Goal: Task Accomplishment & Management: Manage account settings

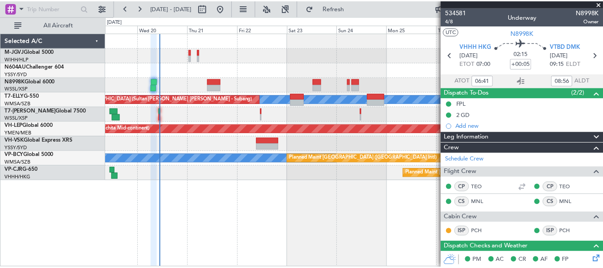
scroll to position [293, 0]
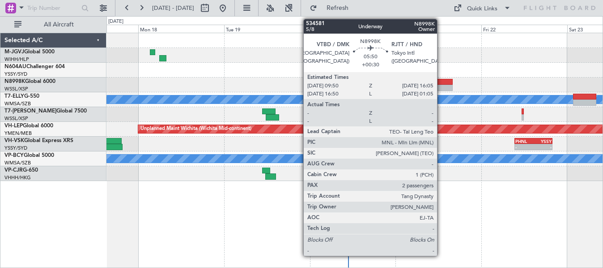
click at [441, 84] on div at bounding box center [442, 82] width 22 height 6
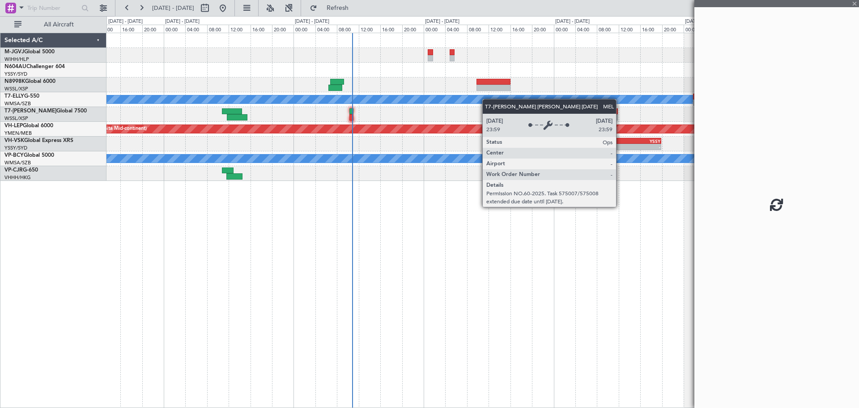
click at [454, 102] on div "Unplanned Maint [GEOGRAPHIC_DATA] (Sultan [PERSON_NAME] [PERSON_NAME] - Subang)…" at bounding box center [483, 107] width 752 height 148
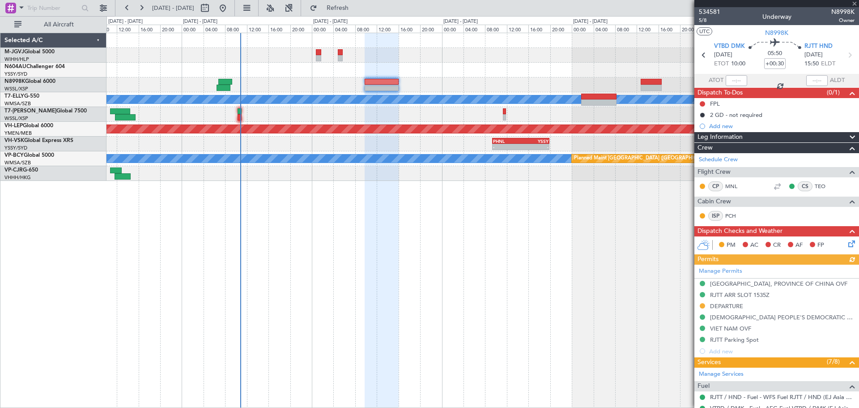
click at [454, 219] on div "Unplanned Maint [GEOGRAPHIC_DATA] (Sultan [PERSON_NAME] [PERSON_NAME] - Subang)…" at bounding box center [483, 220] width 753 height 375
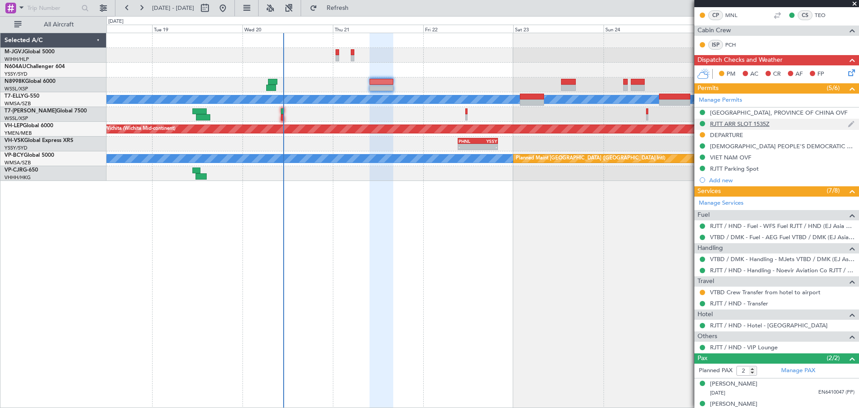
scroll to position [181, 0]
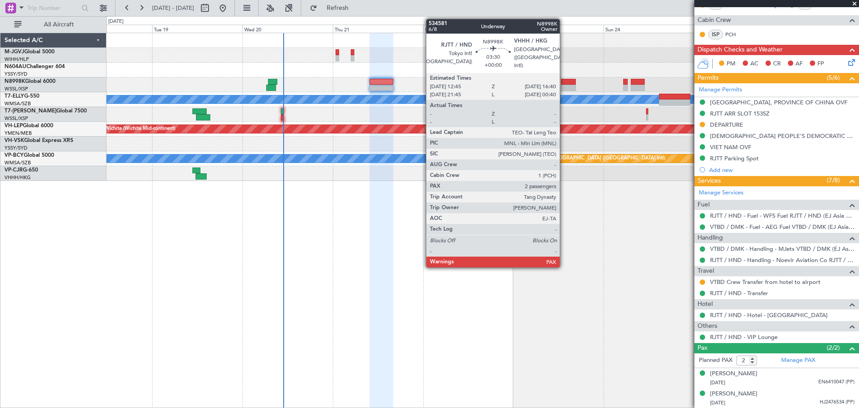
click at [564, 79] on div at bounding box center [568, 82] width 15 height 6
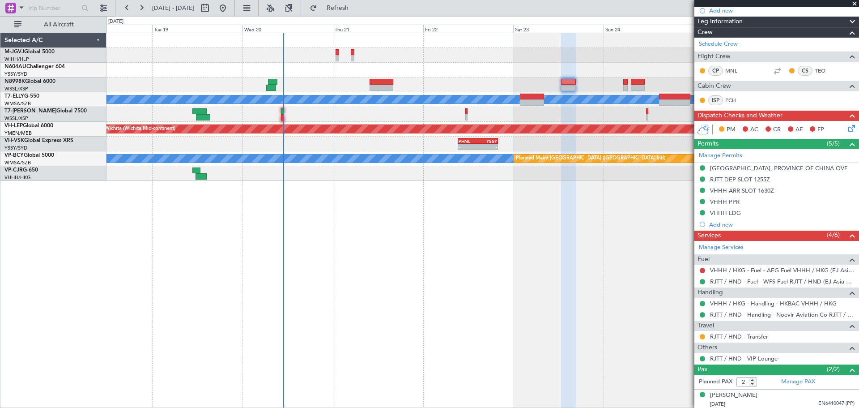
scroll to position [171, 0]
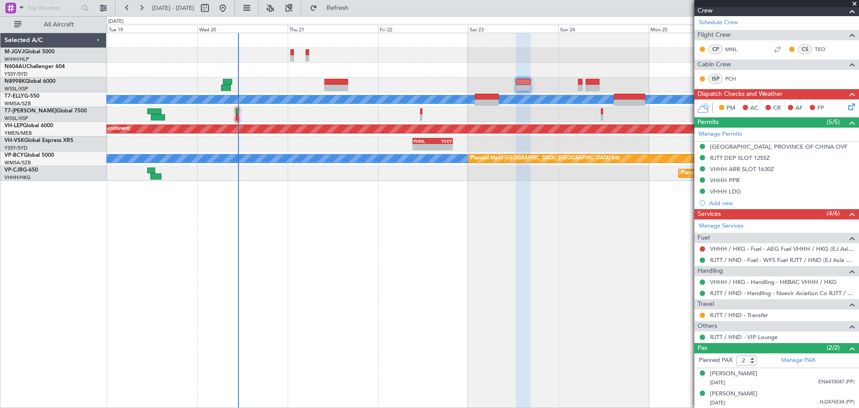
click at [512, 66] on div "Planned Maint [GEOGRAPHIC_DATA] (Seletar) Unplanned Maint [GEOGRAPHIC_DATA] (Su…" at bounding box center [483, 107] width 752 height 148
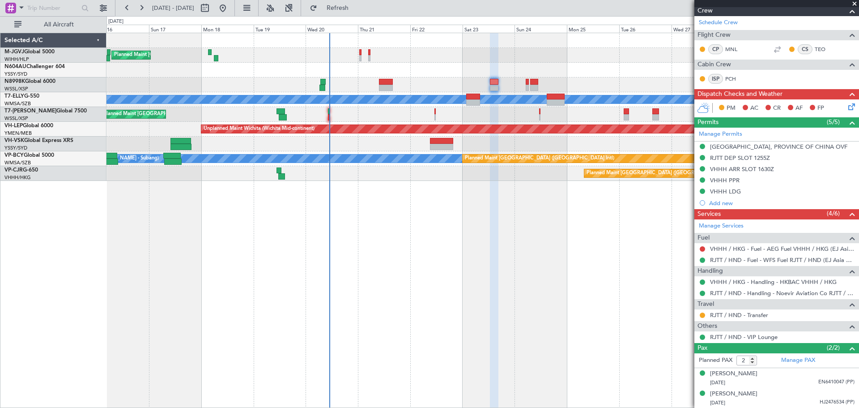
scroll to position [0, 0]
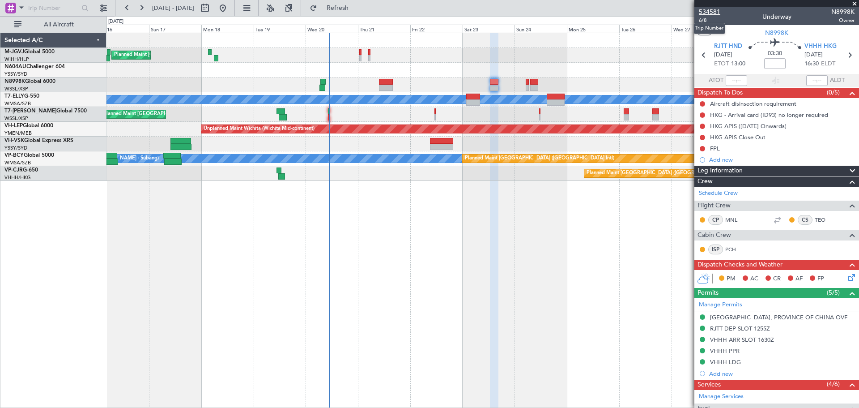
click at [603, 13] on span "534581" at bounding box center [709, 11] width 21 height 9
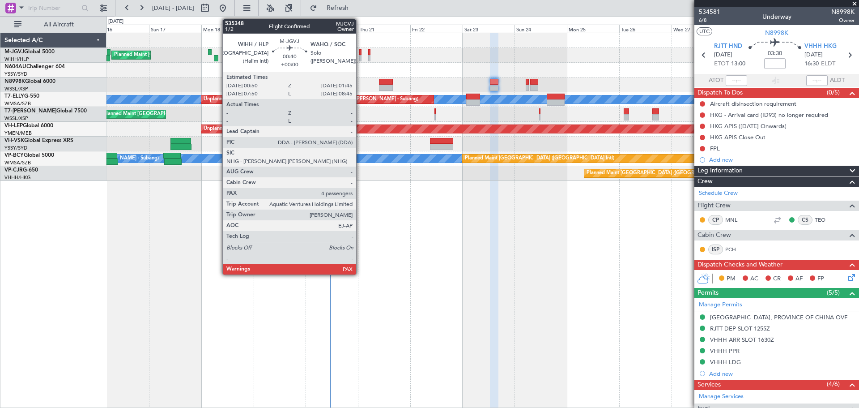
click at [360, 55] on div at bounding box center [360, 58] width 2 height 6
click at [361, 54] on div at bounding box center [360, 52] width 2 height 6
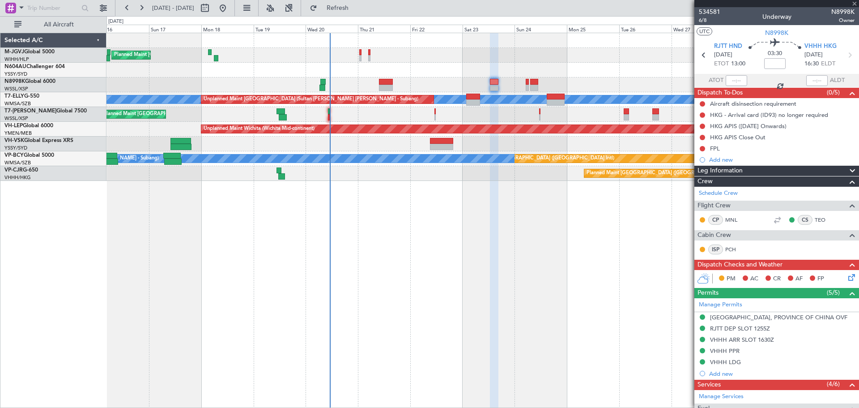
type input "4"
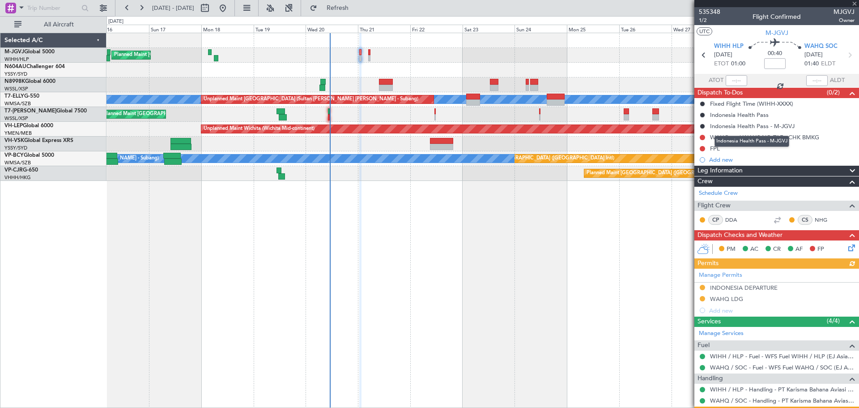
click at [603, 150] on mat-tooltip-component "Indonesia Health Pass - M-JGVJ" at bounding box center [752, 141] width 87 height 24
click at [603, 146] on div "FPL" at bounding box center [715, 149] width 10 height 8
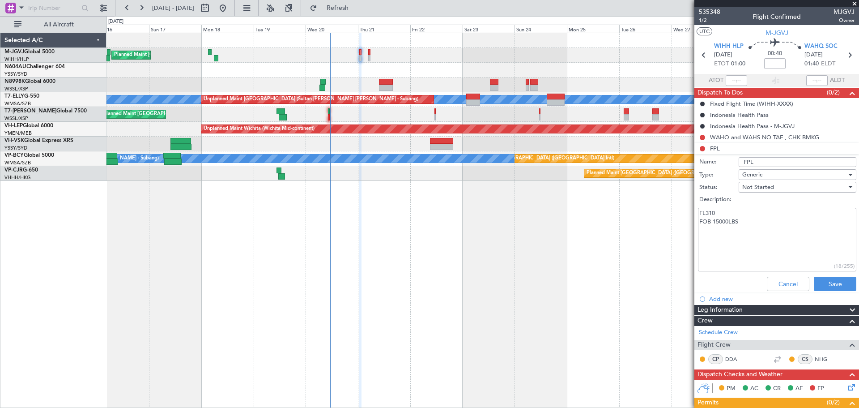
click at [603, 219] on textarea "FL310 FOB 15000LBS" at bounding box center [777, 240] width 158 height 64
click at [603, 214] on textarea "FL310 FOB 15000LBS" at bounding box center [777, 240] width 158 height 64
click at [603, 267] on button "Cancel" at bounding box center [788, 284] width 43 height 14
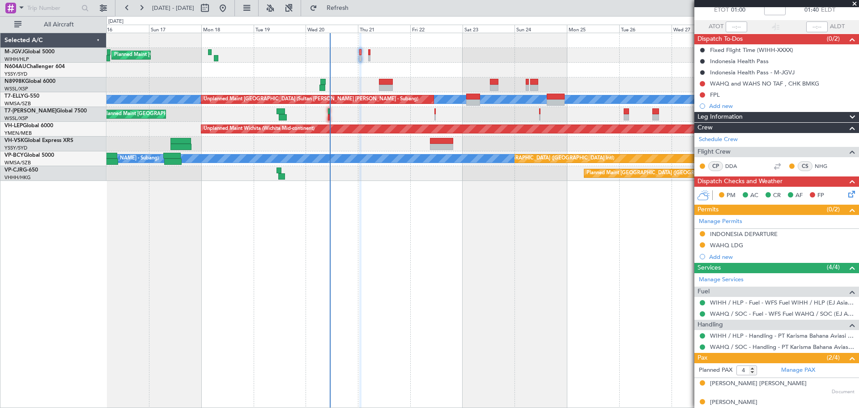
scroll to position [101, 0]
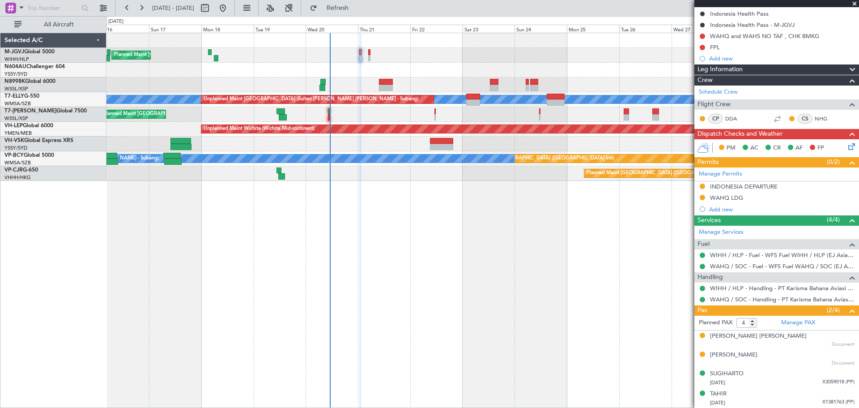
click at [462, 66] on div at bounding box center [483, 70] width 752 height 15
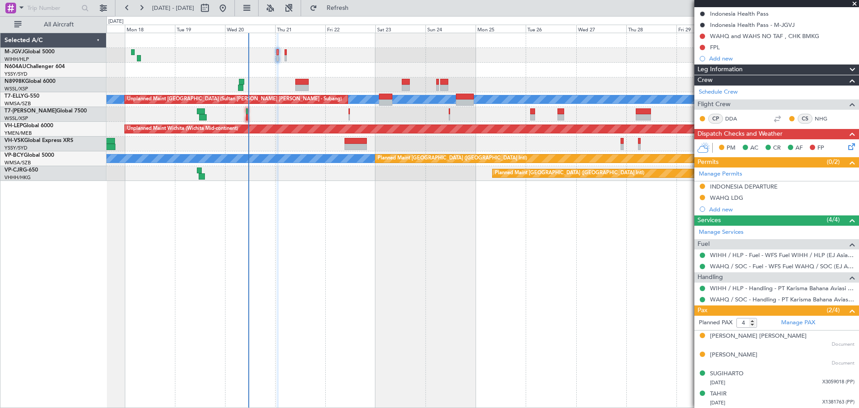
click at [327, 267] on div "Planned Maint [GEOGRAPHIC_DATA] (Seletar) Planned Maint [GEOGRAPHIC_DATA] (Sele…" at bounding box center [483, 220] width 753 height 375
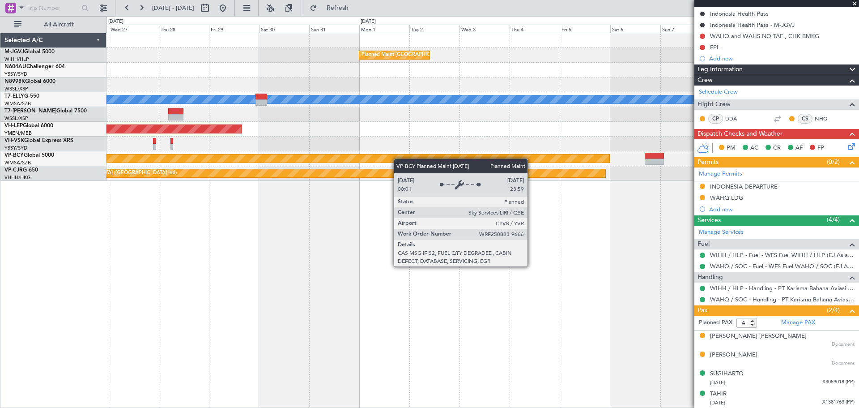
click at [398, 158] on div "Planned Maint [GEOGRAPHIC_DATA] (Seletar) [PERSON_NAME] Planned Maint [GEOGRAPH…" at bounding box center [483, 107] width 752 height 148
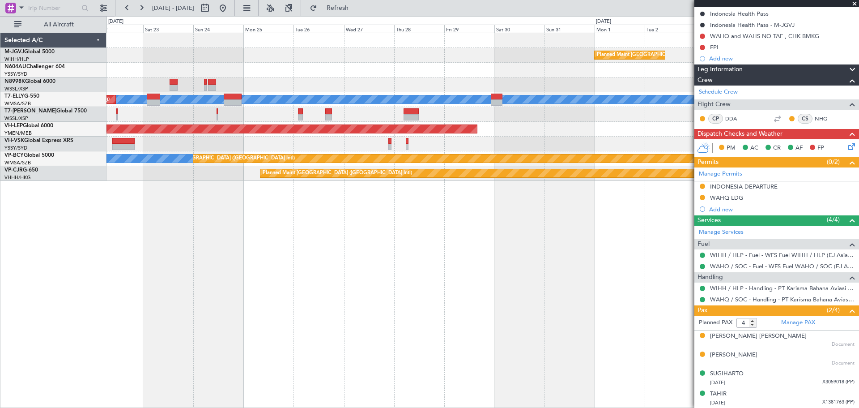
click at [519, 149] on div at bounding box center [483, 144] width 752 height 15
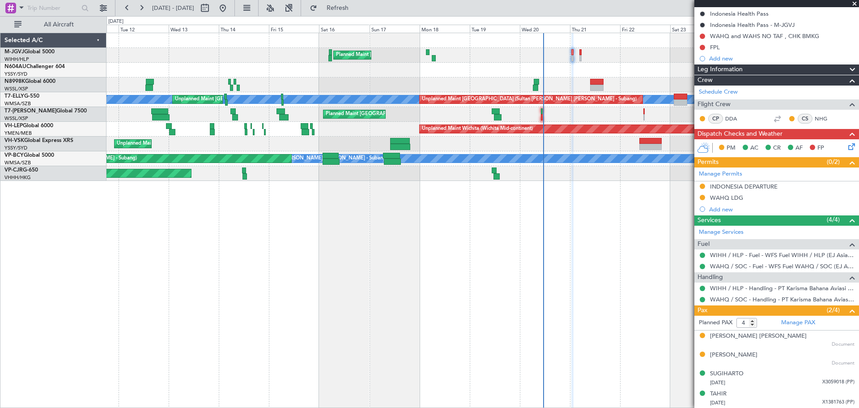
click at [603, 63] on div at bounding box center [483, 70] width 752 height 15
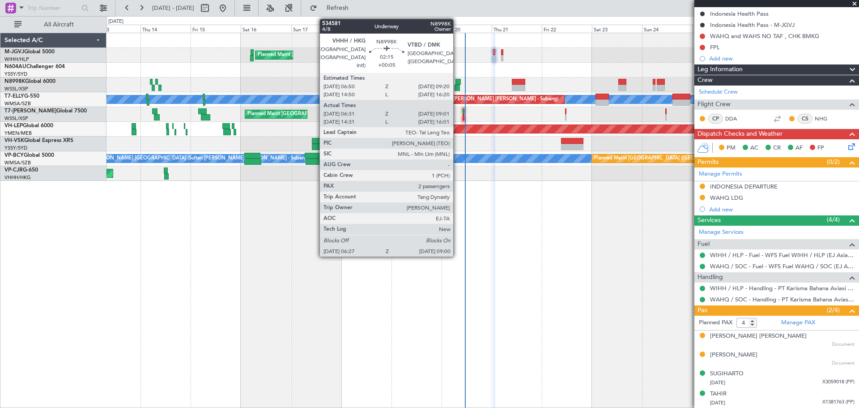
click at [457, 79] on div at bounding box center [458, 82] width 5 height 6
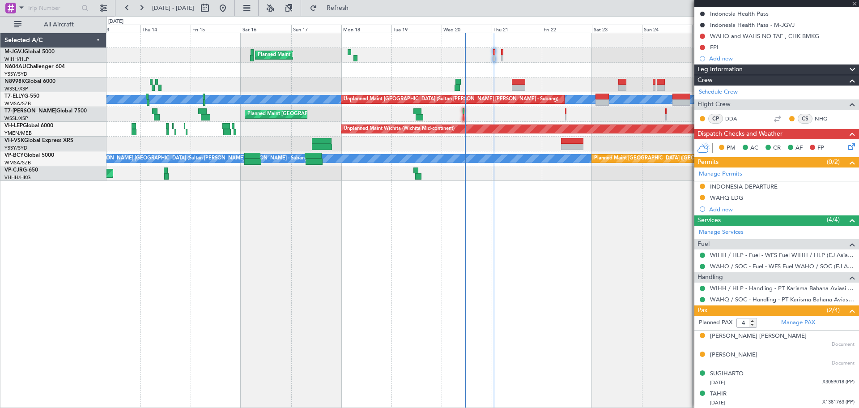
type input "+00:05"
type input "06:41"
type input "08:56"
type input "2"
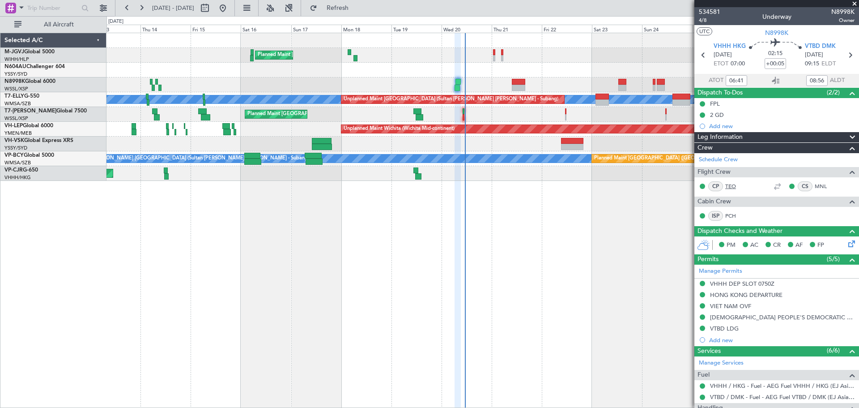
scroll to position [137, 0]
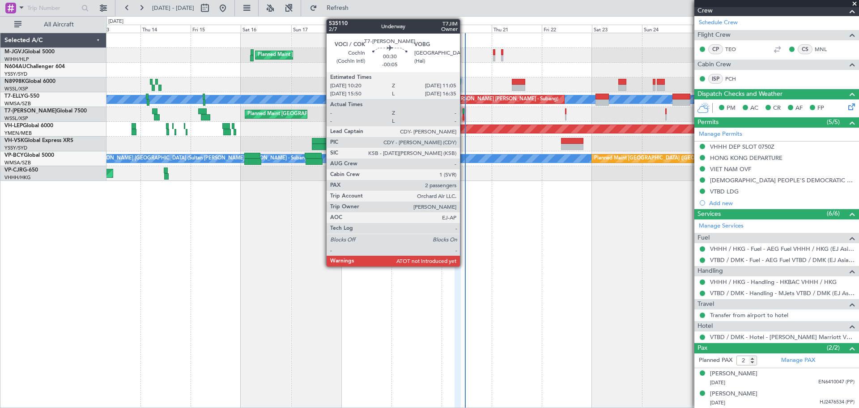
click at [464, 113] on div at bounding box center [464, 111] width 2 height 6
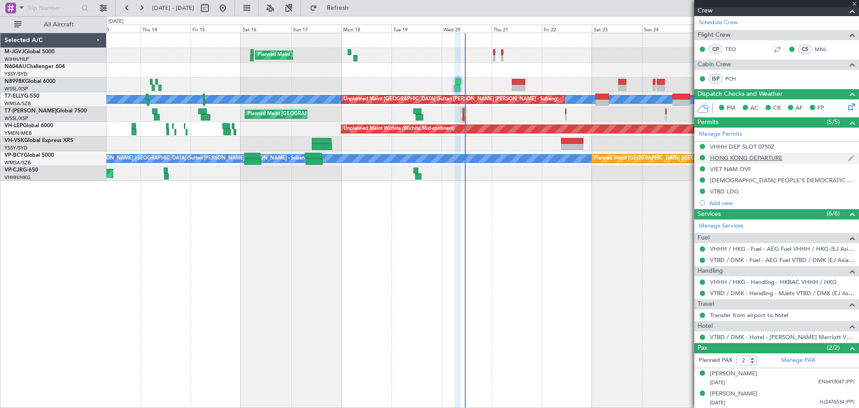
type input "-00:05"
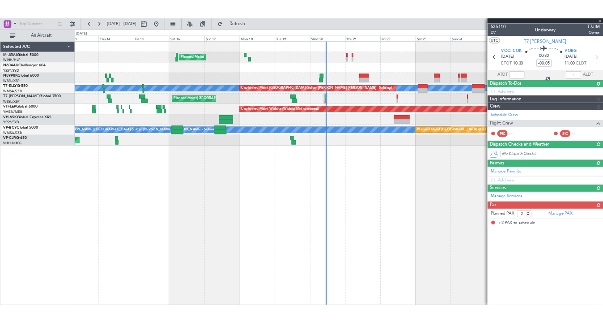
scroll to position [0, 0]
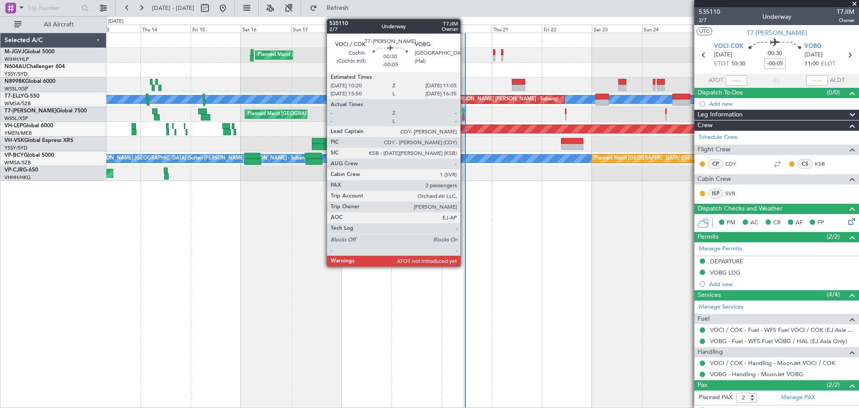
click at [465, 111] on div at bounding box center [464, 111] width 2 height 6
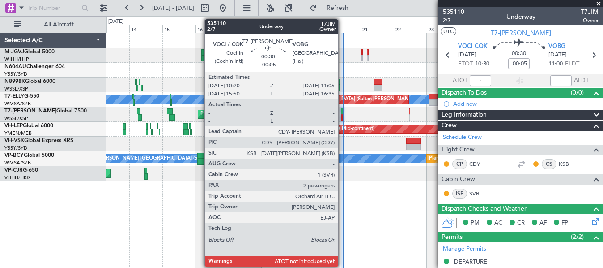
click at [342, 110] on div at bounding box center [341, 111] width 1 height 6
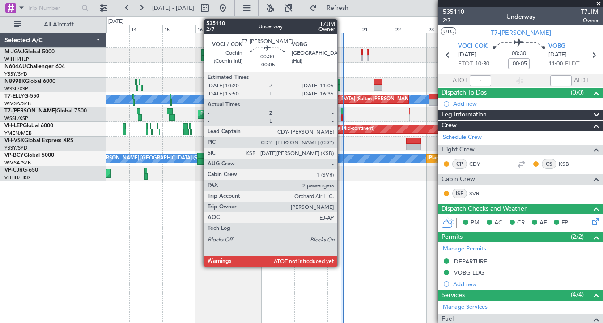
click at [341, 111] on div at bounding box center [341, 111] width 1 height 6
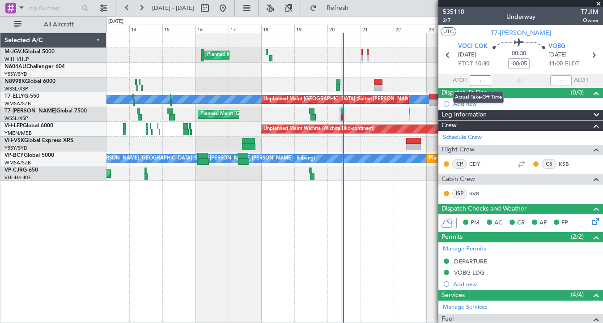
click at [476, 77] on input "text" at bounding box center [480, 80] width 21 height 11
type input "11:15"
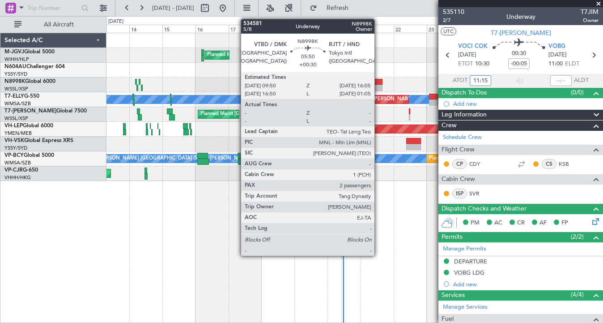
click at [379, 82] on div at bounding box center [378, 82] width 9 height 6
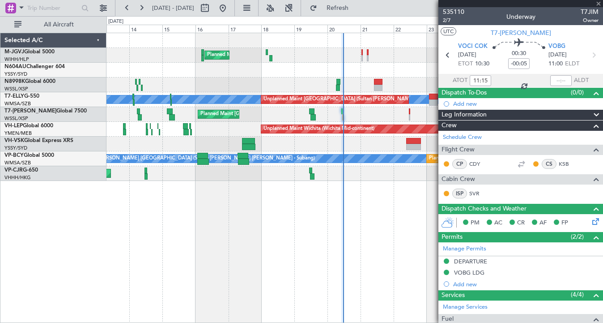
type input "+00:30"
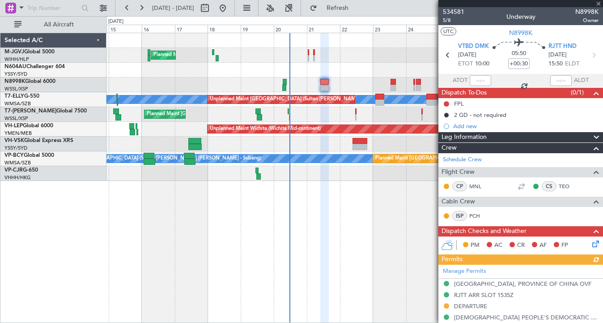
click at [316, 217] on div "Planned Maint [GEOGRAPHIC_DATA] (Seletar) Planned Maint [GEOGRAPHIC_DATA] (Sele…" at bounding box center [355, 178] width 497 height 290
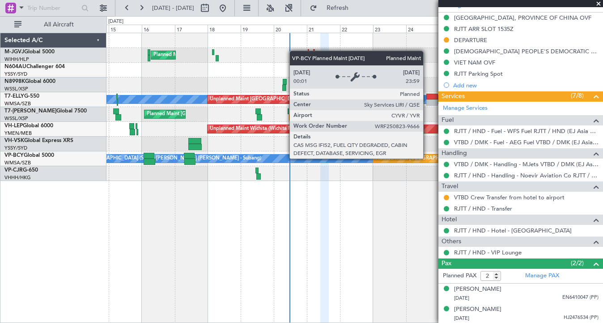
scroll to position [266, 0]
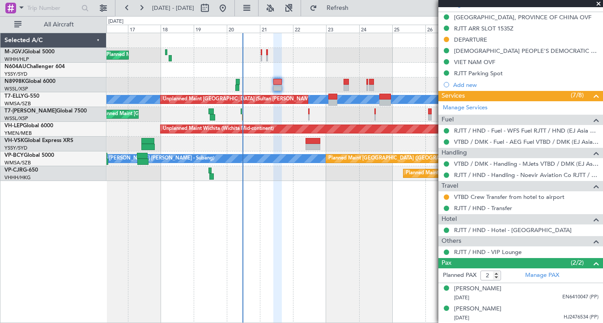
click at [322, 83] on div at bounding box center [355, 84] width 496 height 15
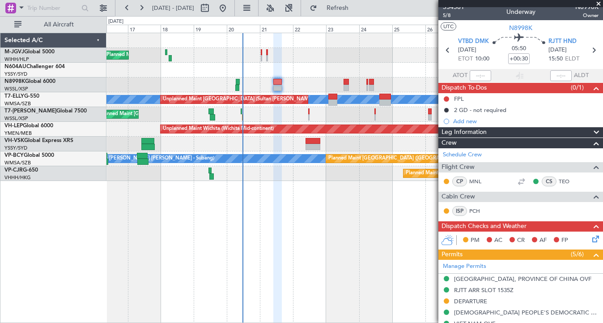
scroll to position [0, 0]
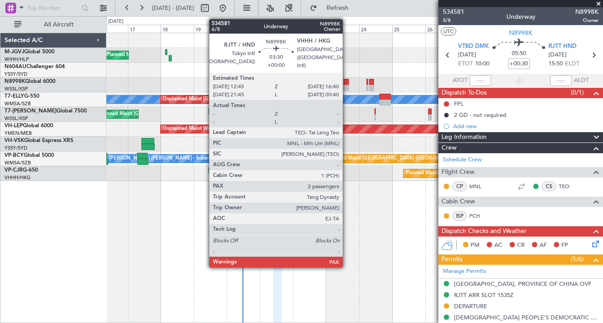
click at [347, 83] on div at bounding box center [347, 82] width 6 height 6
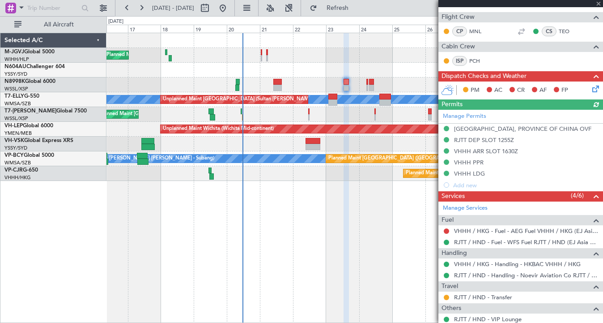
scroll to position [256, 0]
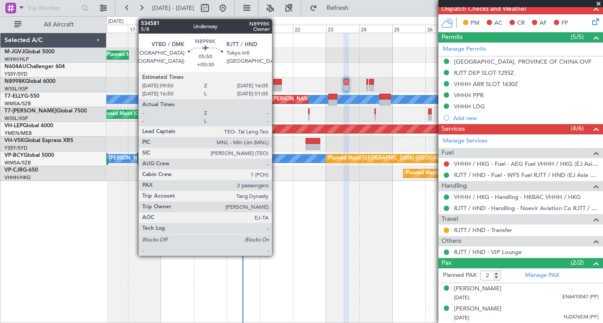
click at [276, 83] on div at bounding box center [277, 82] width 9 height 6
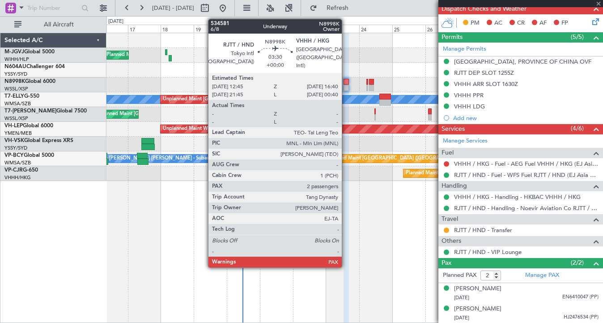
type input "+00:30"
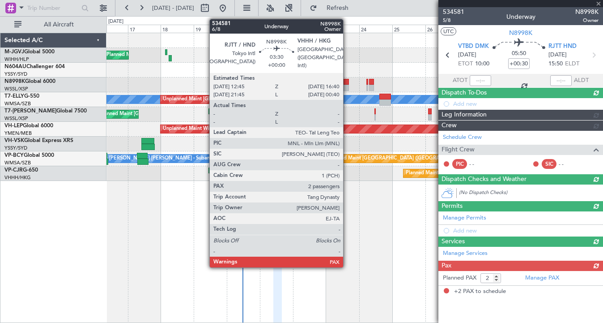
scroll to position [0, 0]
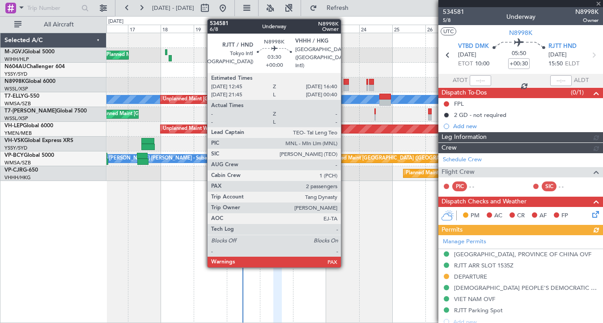
click at [345, 82] on div at bounding box center [347, 82] width 6 height 6
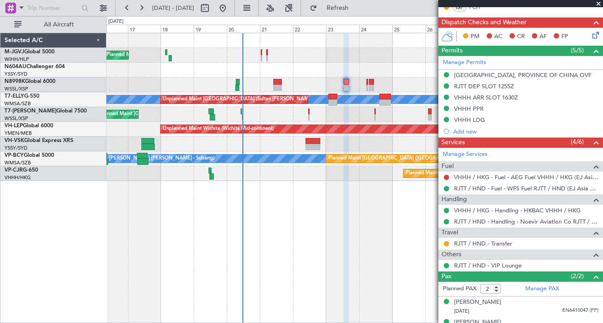
scroll to position [256, 0]
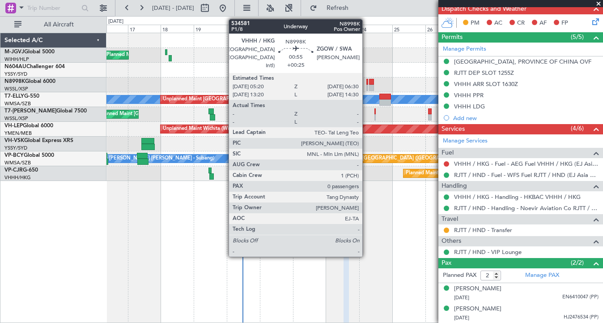
click at [367, 82] on div at bounding box center [368, 82] width 2 height 6
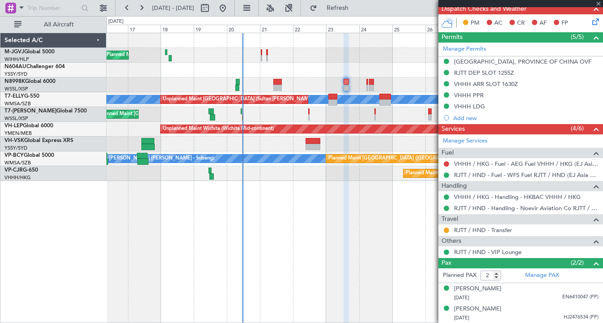
type input "+00:25"
type input "0"
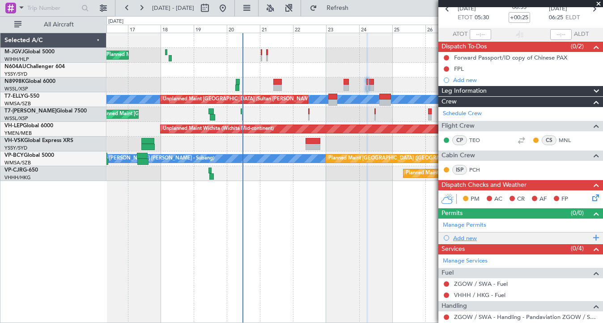
scroll to position [82, 0]
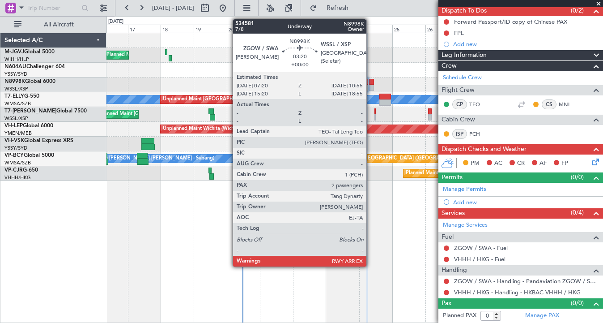
click at [371, 83] on div at bounding box center [371, 82] width 5 height 6
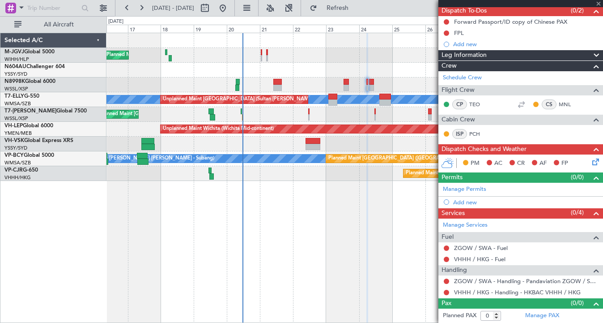
type input "2"
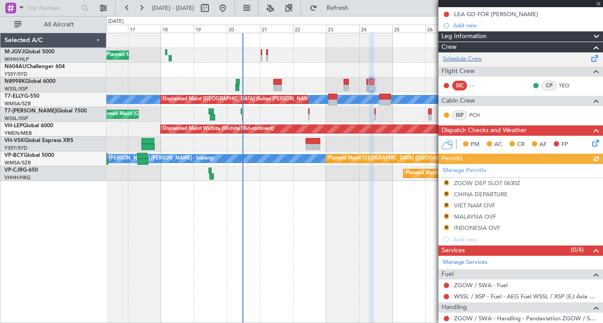
scroll to position [178, 0]
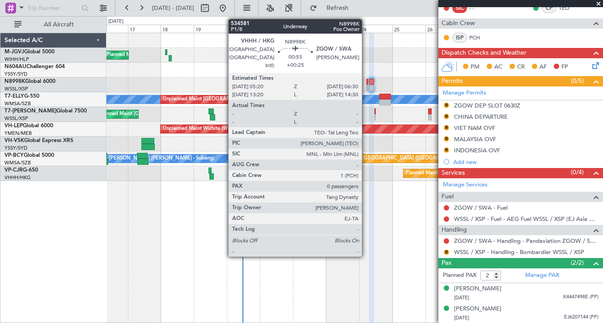
click at [367, 85] on div at bounding box center [368, 88] width 2 height 6
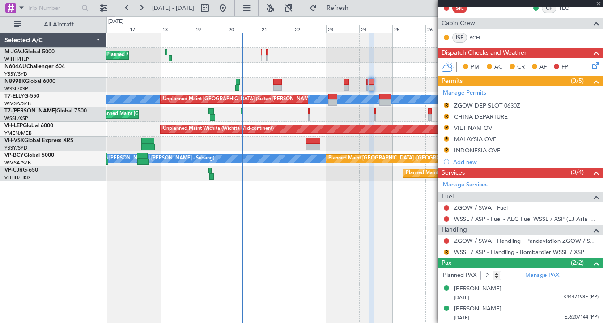
type input "+00:25"
type input "0"
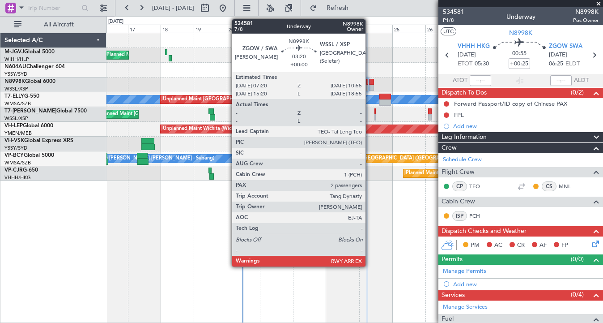
click at [370, 86] on div at bounding box center [371, 88] width 5 height 6
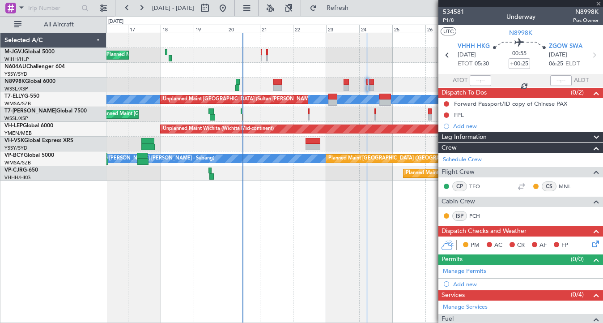
type input "2"
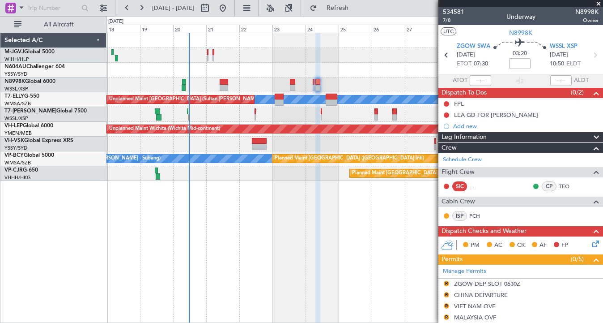
click at [265, 55] on div "Planned Maint [GEOGRAPHIC_DATA] (Seletar) Planned Maint [GEOGRAPHIC_DATA] (Sele…" at bounding box center [355, 107] width 496 height 148
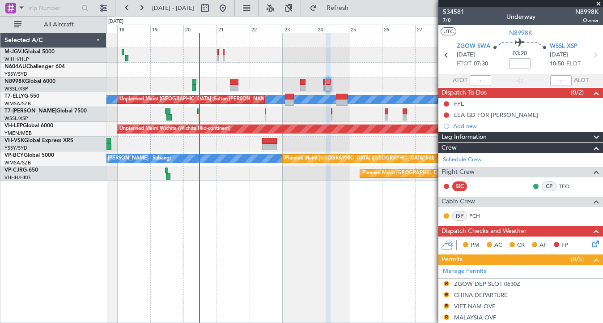
click at [367, 83] on div at bounding box center [355, 84] width 496 height 15
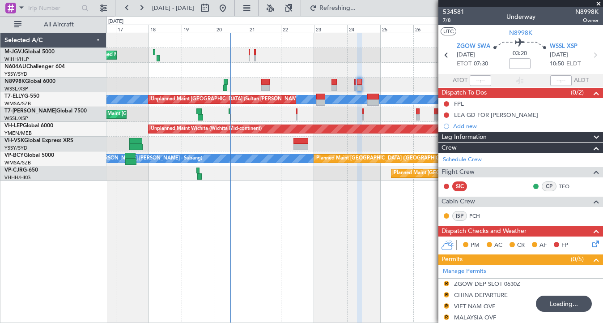
scroll to position [178, 0]
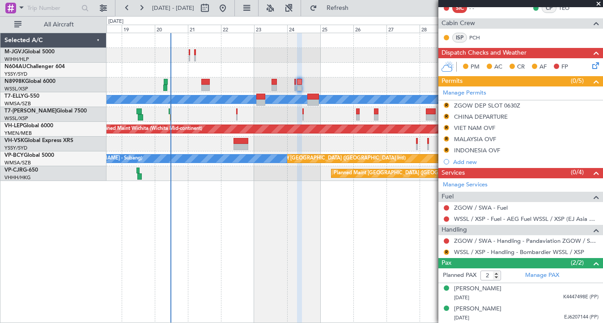
click at [352, 89] on div at bounding box center [355, 84] width 496 height 15
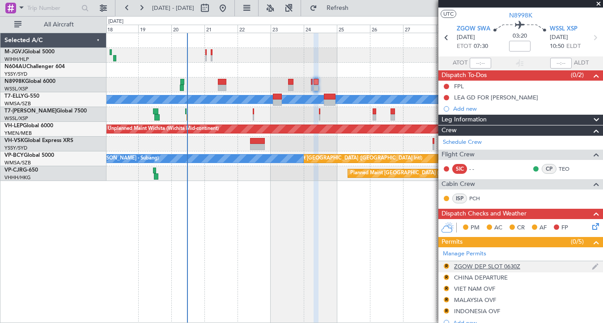
scroll to position [0, 0]
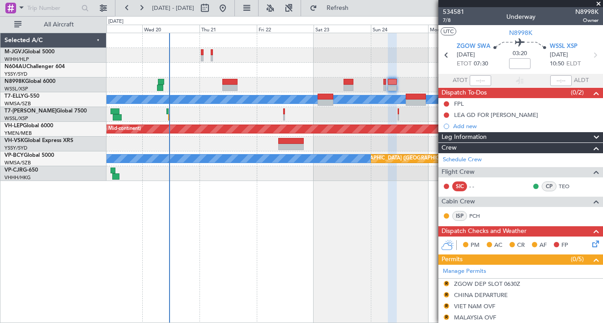
click at [260, 92] on div at bounding box center [355, 84] width 496 height 15
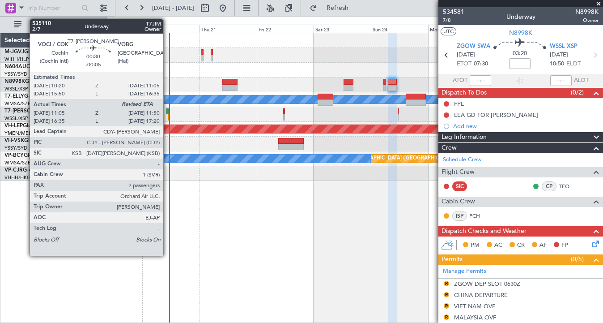
click at [167, 111] on div at bounding box center [167, 111] width 2 height 6
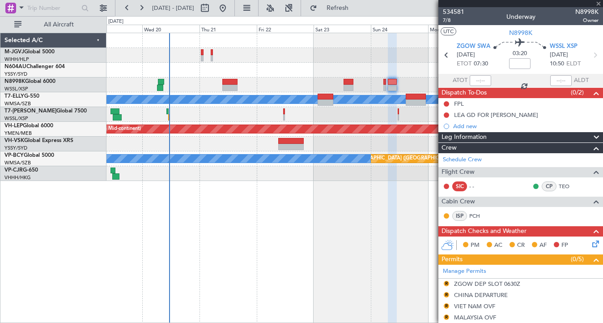
type input "-00:05"
type input "11:15"
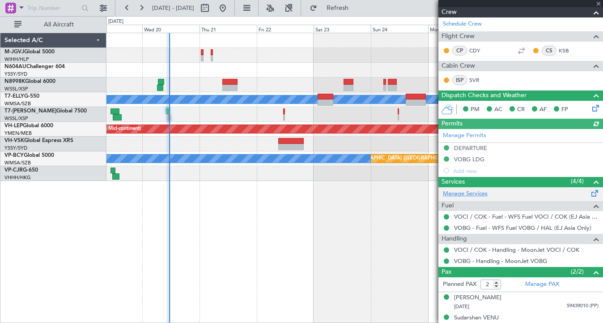
scroll to position [122, 0]
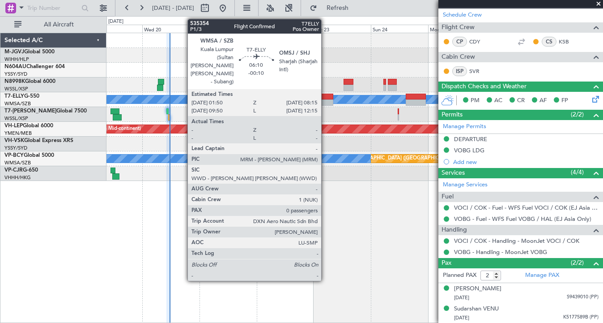
click at [325, 100] on div at bounding box center [326, 102] width 16 height 6
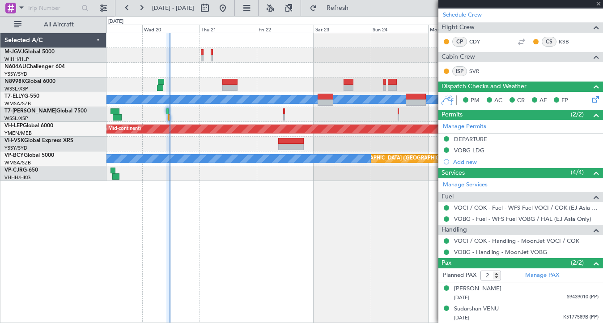
type input "-00:10"
type input "0"
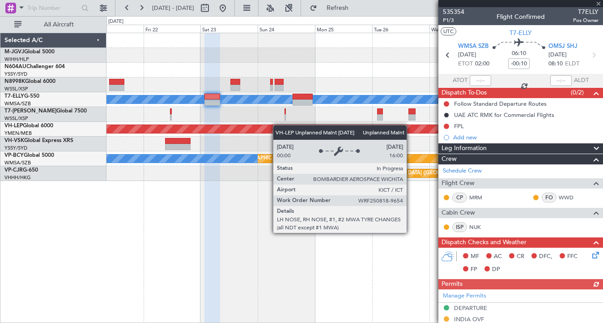
click at [249, 129] on div "Planned Maint [GEOGRAPHIC_DATA] (Seletar) Unplanned Maint [GEOGRAPHIC_DATA] (Su…" at bounding box center [355, 107] width 496 height 148
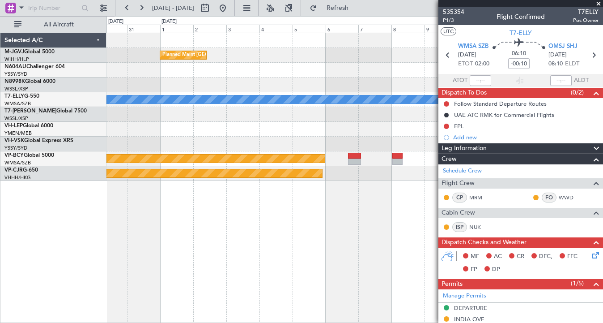
click at [137, 149] on div "Planned Maint [GEOGRAPHIC_DATA] (Seletar) [PERSON_NAME] Planned Maint [GEOGRAPH…" at bounding box center [355, 107] width 496 height 148
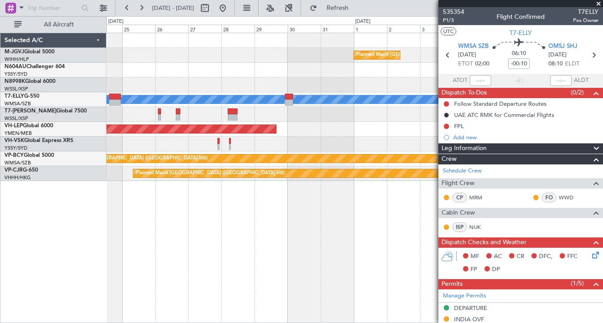
click at [397, 130] on div "Planned Maint [GEOGRAPHIC_DATA] (Seletar) [PERSON_NAME] Planned Maint [GEOGRAPH…" at bounding box center [355, 107] width 496 height 148
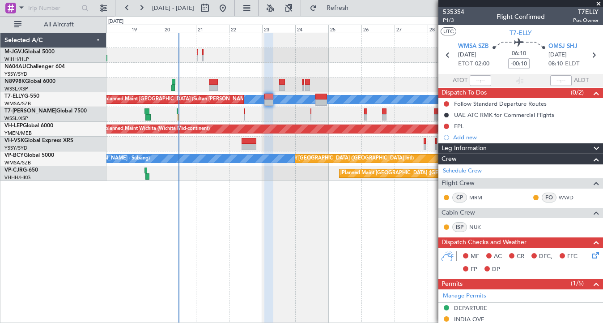
click at [272, 138] on div at bounding box center [355, 144] width 496 height 15
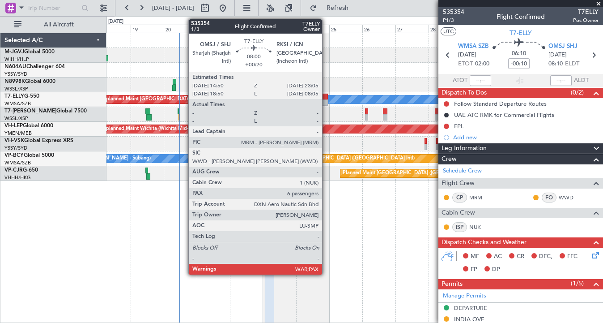
click at [326, 98] on div at bounding box center [322, 97] width 12 height 6
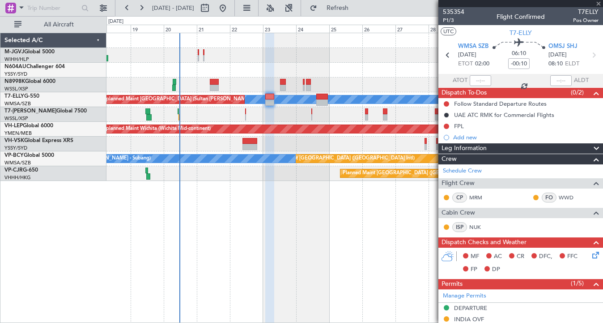
type input "+00:20"
type input "6"
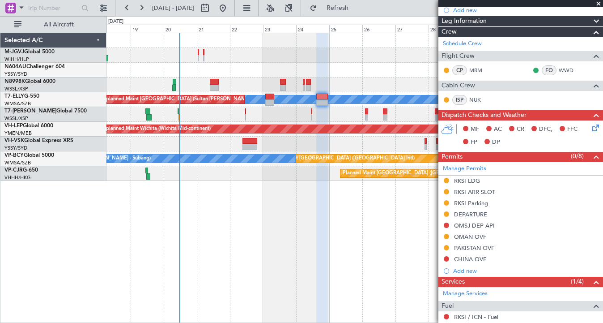
scroll to position [196, 0]
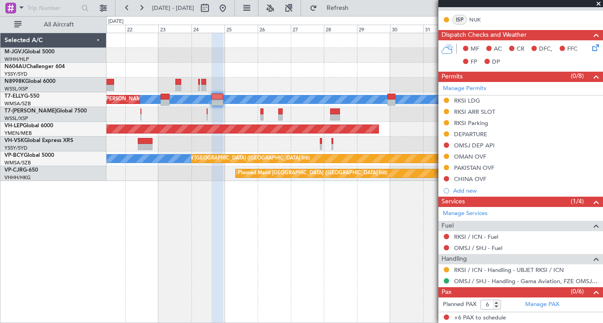
click at [261, 232] on div "Planned Maint [GEOGRAPHIC_DATA] (Seletar) [PERSON_NAME] Unplanned Maint [GEOGRA…" at bounding box center [355, 178] width 497 height 290
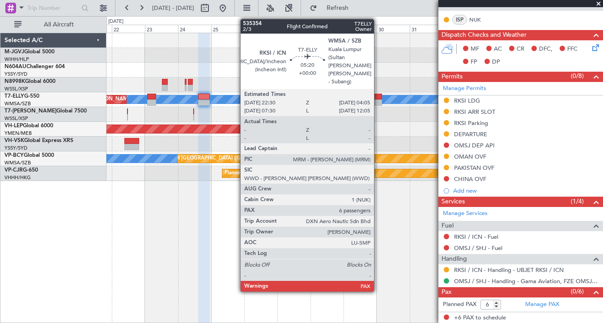
click at [378, 100] on div at bounding box center [378, 102] width 8 height 6
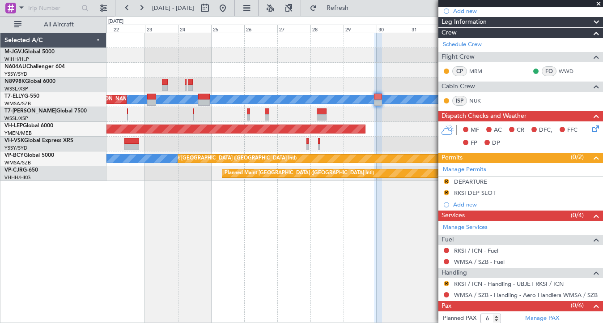
scroll to position [118, 0]
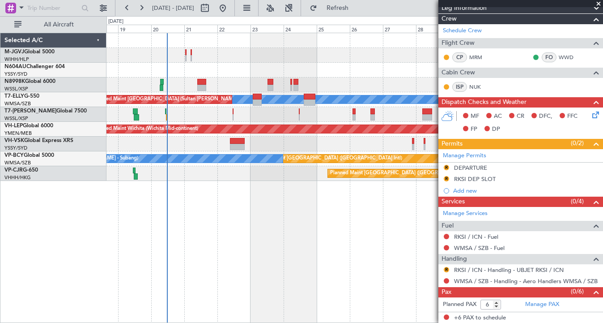
click at [256, 117] on div "Planned Maint [GEOGRAPHIC_DATA] (Seletar)" at bounding box center [355, 114] width 496 height 15
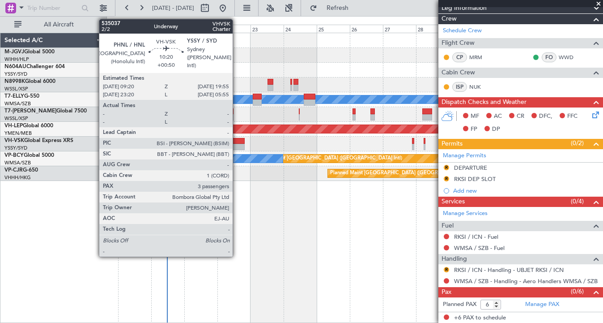
click at [237, 145] on div at bounding box center [237, 147] width 15 height 6
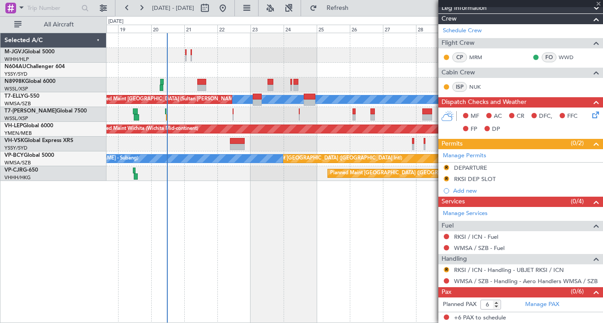
type input "+00:50"
type input "3"
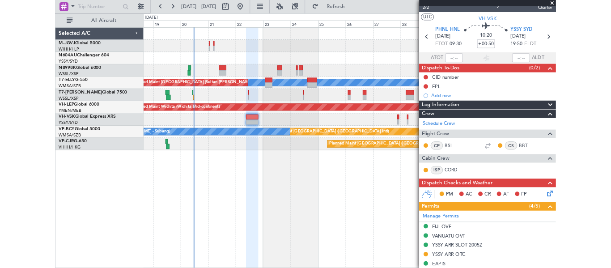
scroll to position [0, 0]
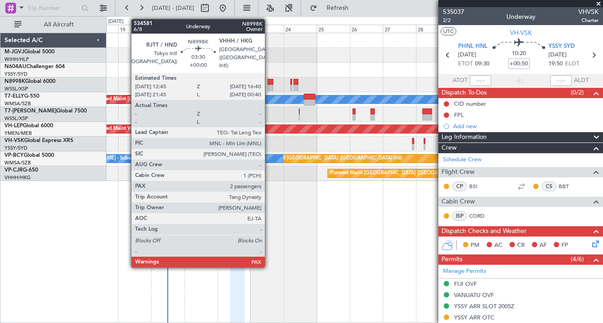
click at [269, 86] on div at bounding box center [271, 88] width 6 height 6
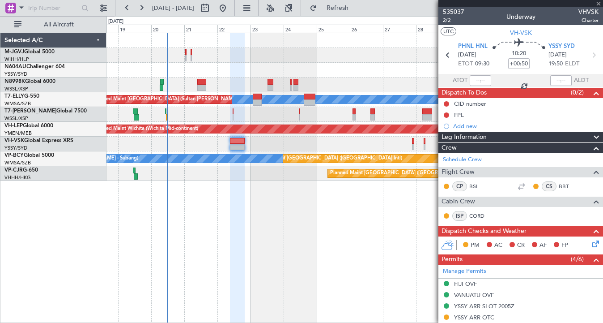
type input "2"
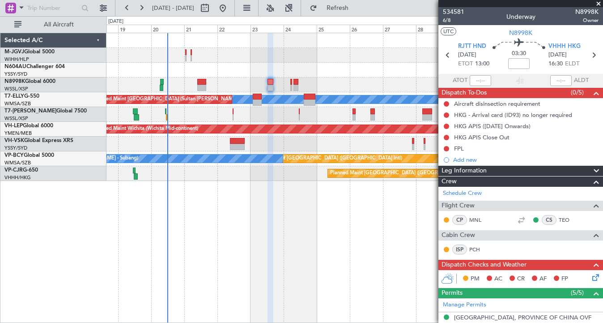
click at [393, 234] on div "Planned Maint [GEOGRAPHIC_DATA] (Seletar) Planned Maint [GEOGRAPHIC_DATA] (Sele…" at bounding box center [355, 178] width 497 height 290
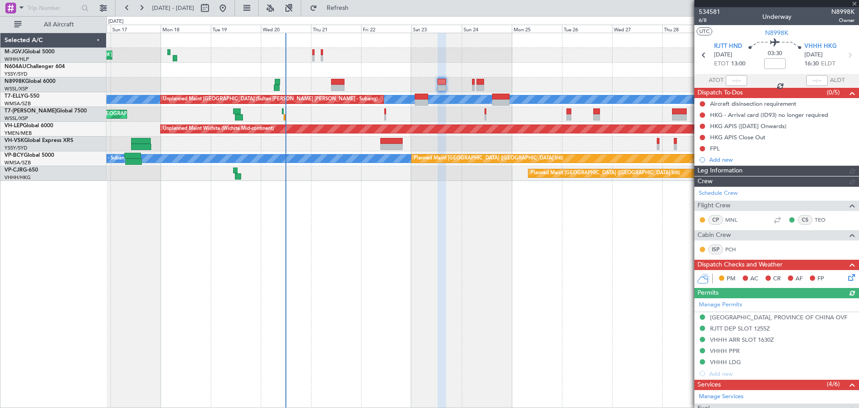
click at [286, 267] on div "Planned Maint [GEOGRAPHIC_DATA] (Seletar) Planned Maint [GEOGRAPHIC_DATA] (Sele…" at bounding box center [483, 220] width 753 height 375
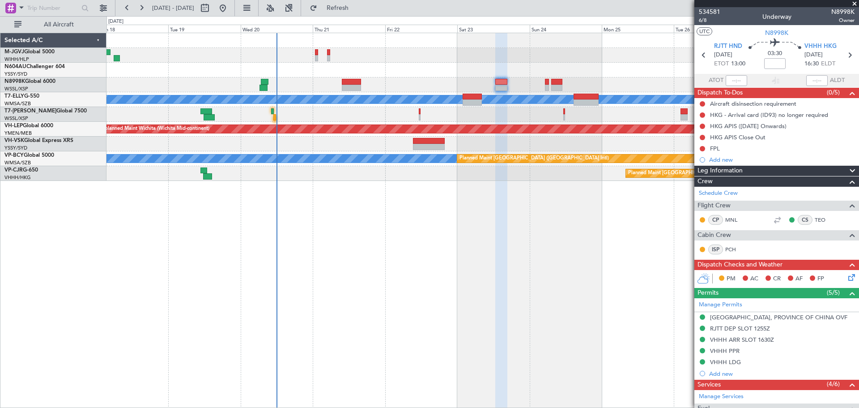
click at [7, 232] on div "Selected A/C M-JGVJ Global 5000 WIHH/HLP Jakarta (Halim Intl) N604AU Challenger…" at bounding box center [53, 220] width 106 height 375
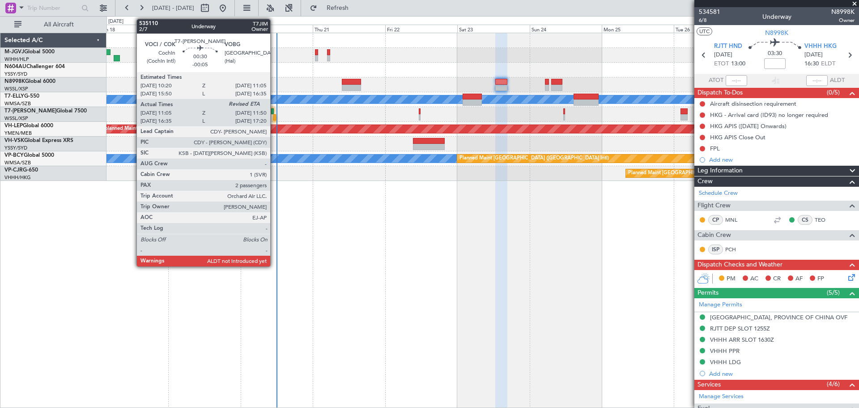
click at [274, 114] on div at bounding box center [274, 117] width 3 height 6
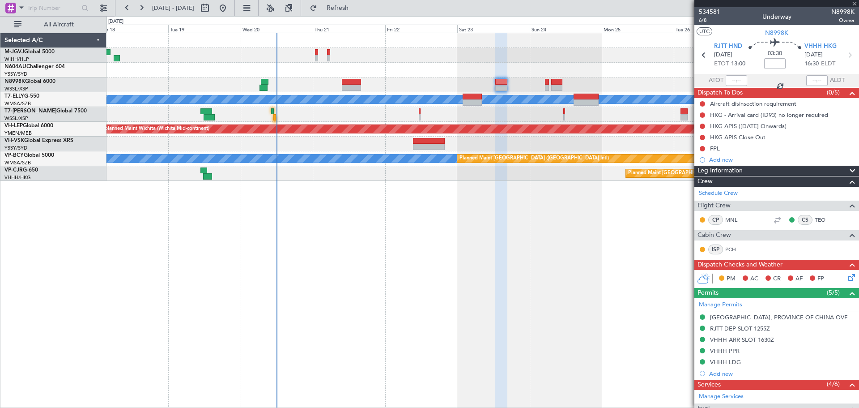
type input "-00:05"
type input "11:15"
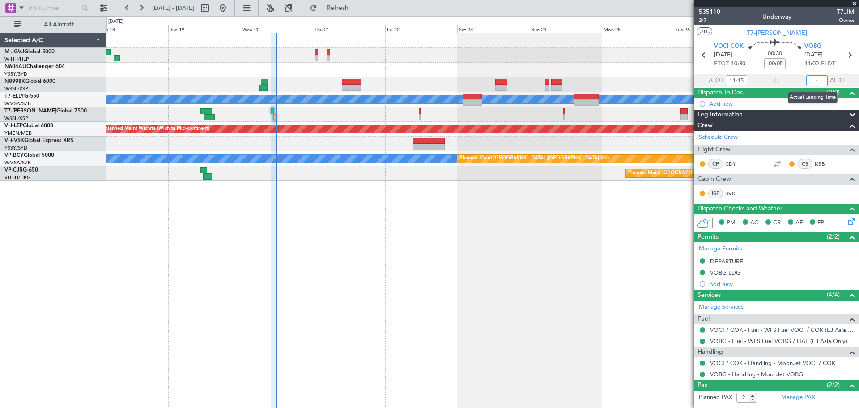
click at [603, 81] on input "text" at bounding box center [817, 80] width 21 height 11
type input "12:00"
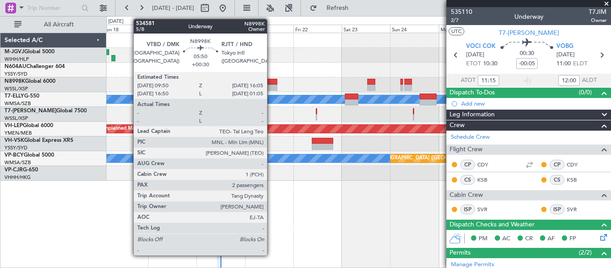
click at [271, 85] on div at bounding box center [271, 88] width 13 height 6
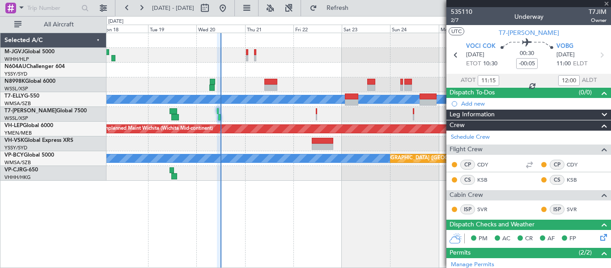
type input "+00:30"
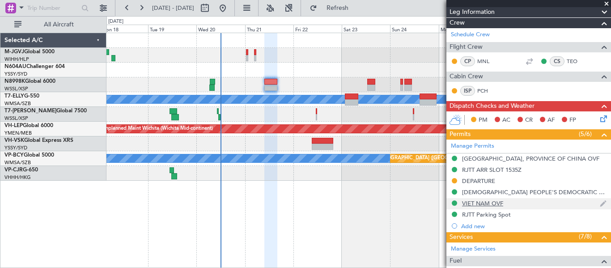
scroll to position [172, 0]
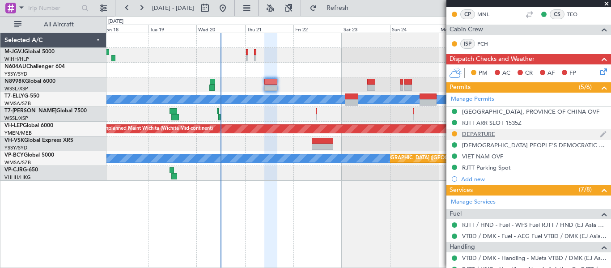
click at [491, 135] on div "DEPARTURE" at bounding box center [478, 134] width 33 height 8
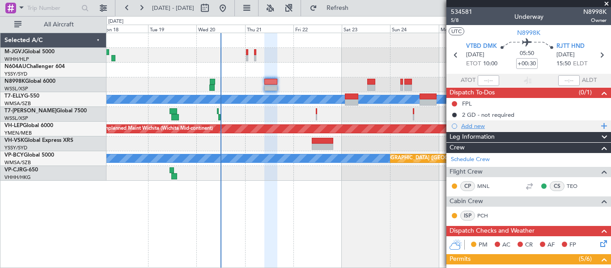
scroll to position [224, 0]
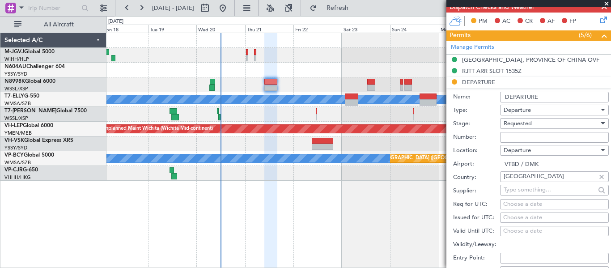
click at [514, 137] on input "Number:" at bounding box center [554, 137] width 109 height 11
paste input "ATD 09890/08/2025"
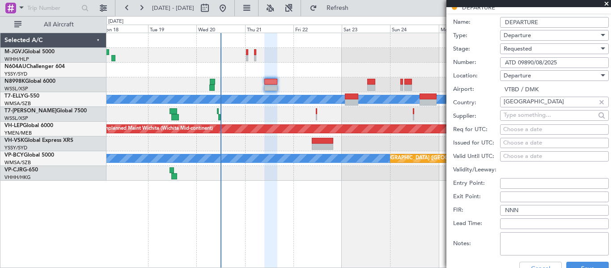
type input "ATD 09890/08/2025"
click at [509, 141] on div "Choose a date" at bounding box center [555, 143] width 102 height 9
select select "8"
select select "2025"
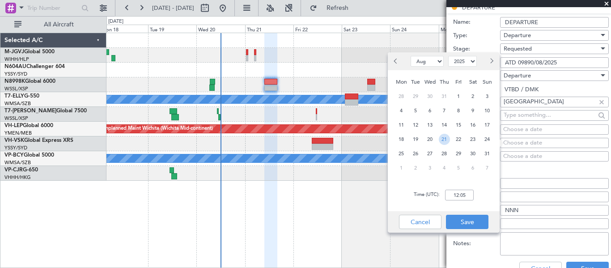
click at [445, 141] on span "21" at bounding box center [444, 139] width 11 height 11
click at [460, 195] on input "00:00" at bounding box center [459, 195] width 29 height 11
type input "10:00"
click at [471, 220] on button "Save" at bounding box center [467, 222] width 43 height 14
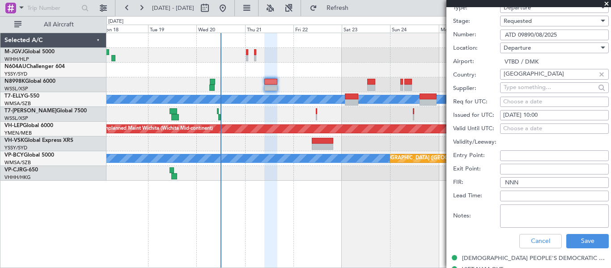
scroll to position [373, 0]
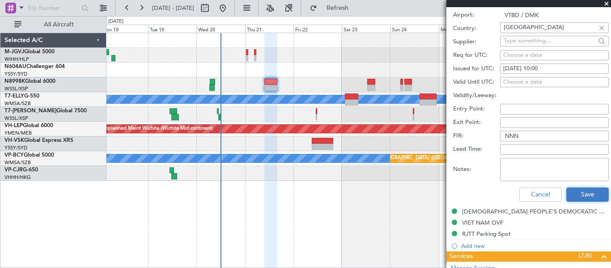
click at [567, 195] on button "Save" at bounding box center [588, 195] width 43 height 14
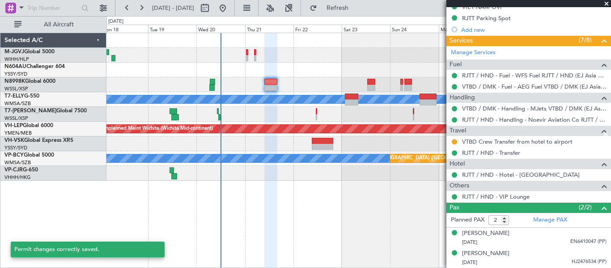
scroll to position [106, 0]
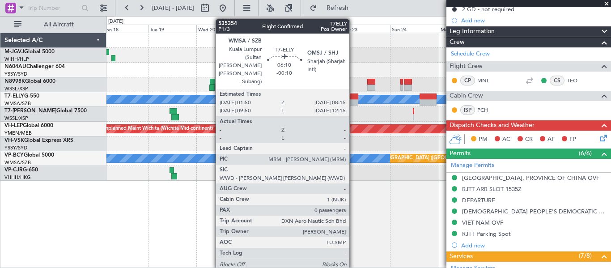
click at [354, 99] on div at bounding box center [351, 97] width 13 height 6
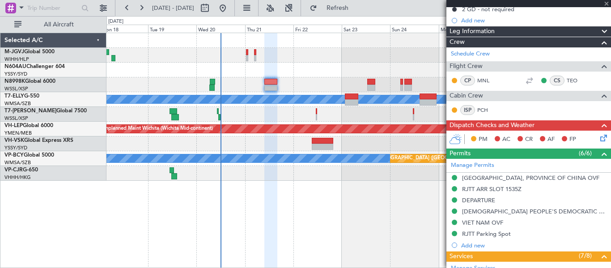
type input "-00:10"
type input "0"
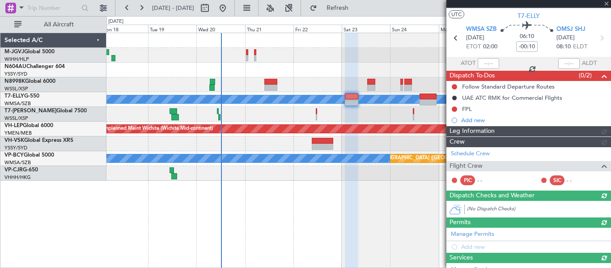
scroll to position [117, 0]
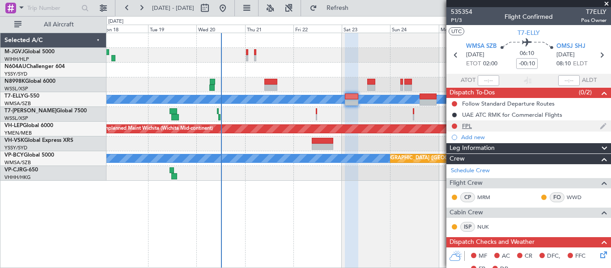
scroll to position [217, 0]
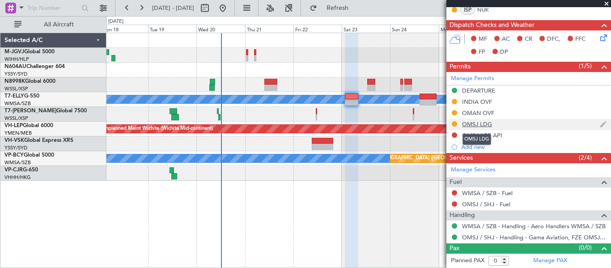
click at [482, 122] on div "OMSJ LDG" at bounding box center [477, 124] width 30 height 8
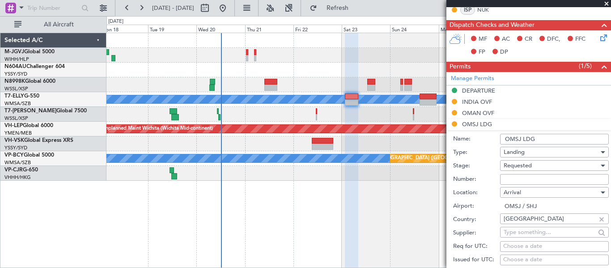
click at [508, 181] on input "Number:" at bounding box center [554, 179] width 109 height 11
paste input "DCA1534/GEN/25/SHJ"
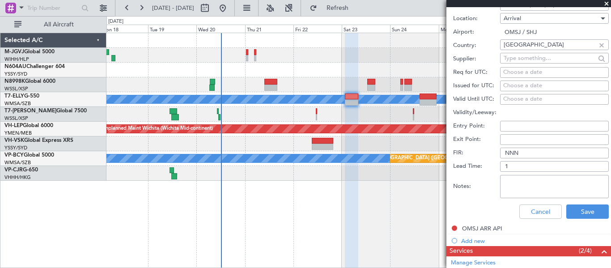
scroll to position [373, 0]
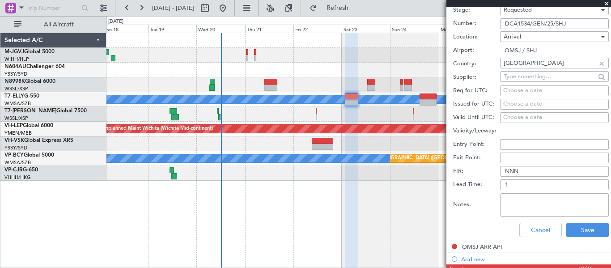
type input "DCA1534/GEN/25/SHJ"
click at [510, 103] on div "Choose a date" at bounding box center [555, 104] width 102 height 9
select select "8"
select select "2025"
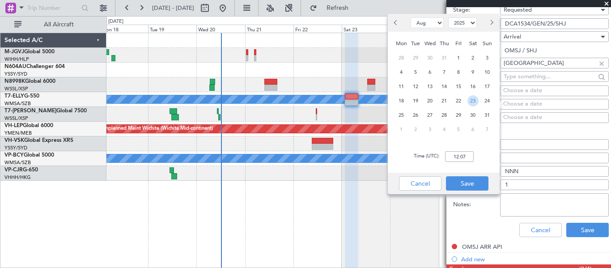
drag, startPoint x: 469, startPoint y: 100, endPoint x: 457, endPoint y: 151, distance: 52.5
click at [469, 101] on span "23" at bounding box center [473, 100] width 11 height 11
click at [458, 158] on input "00:00" at bounding box center [459, 156] width 29 height 11
type input "02:00"
click at [471, 176] on button "Save" at bounding box center [467, 183] width 43 height 14
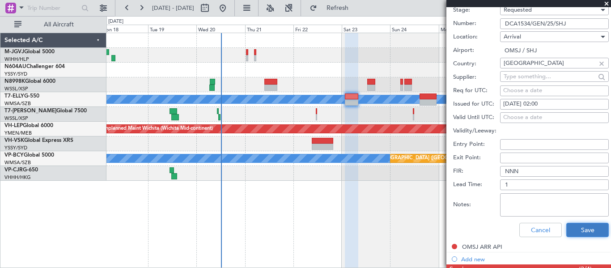
click at [567, 230] on button "Save" at bounding box center [588, 230] width 43 height 14
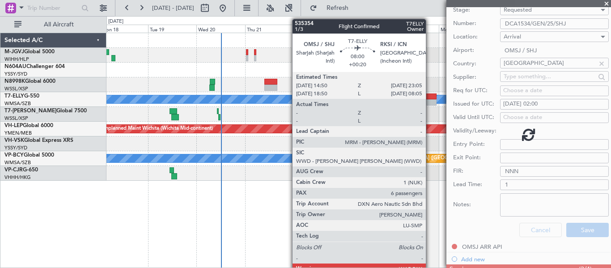
scroll to position [106, 0]
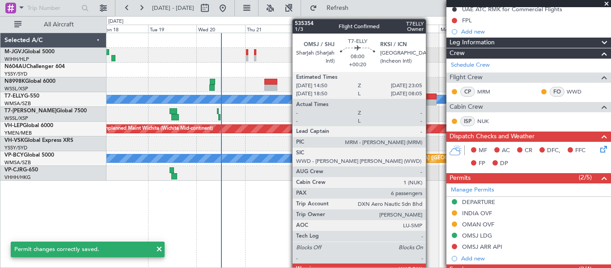
click at [430, 98] on div at bounding box center [428, 97] width 17 height 6
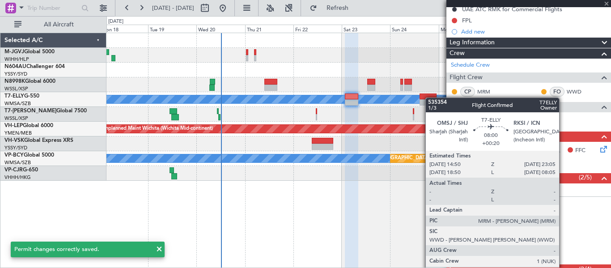
type input "+00:20"
type input "6"
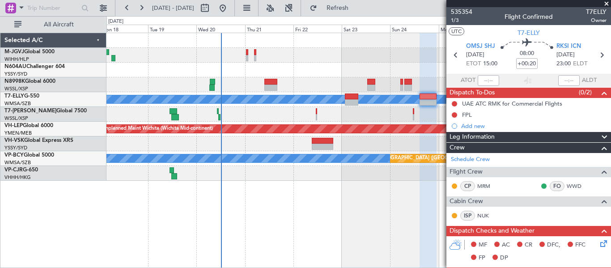
scroll to position [251, 0]
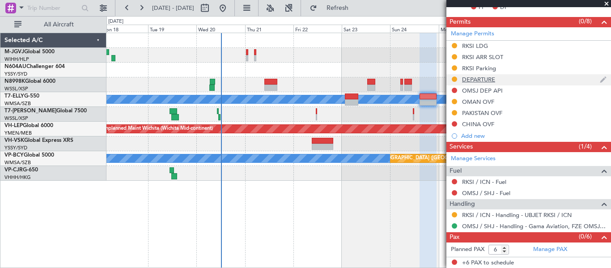
click at [487, 77] on div "DEPARTURE" at bounding box center [478, 80] width 33 height 8
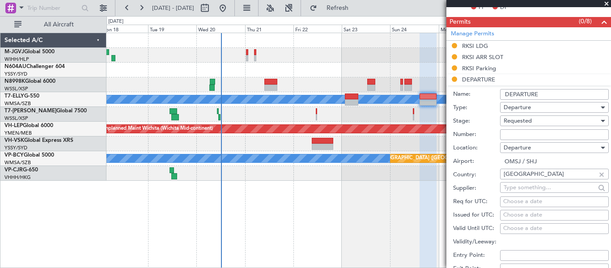
click at [518, 133] on input "Number:" at bounding box center [554, 134] width 109 height 11
paste input "DCA1534/GEN/25/SHJ"
type input "DCA1534/GEN/25/SHJ"
click at [509, 212] on div "Choose a date" at bounding box center [555, 215] width 102 height 9
select select "8"
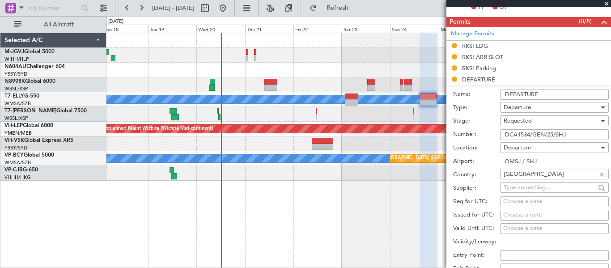
select select "2025"
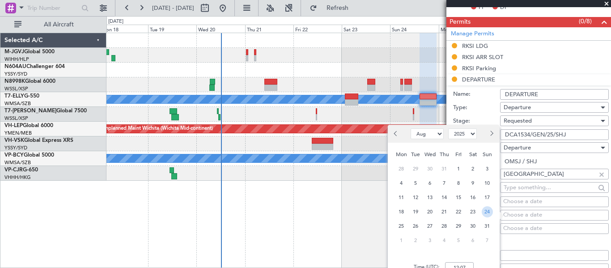
click at [484, 213] on span "24" at bounding box center [487, 211] width 11 height 11
click at [459, 263] on input "00:00" at bounding box center [459, 267] width 29 height 11
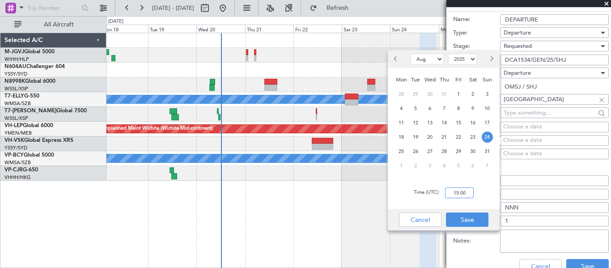
scroll to position [0, 0]
type input "15:00"
click at [478, 218] on button "Save" at bounding box center [467, 220] width 43 height 14
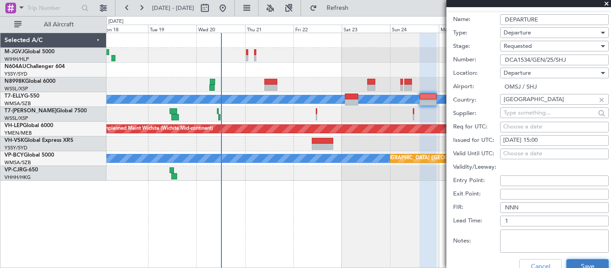
click at [579, 267] on button "Save" at bounding box center [588, 266] width 43 height 14
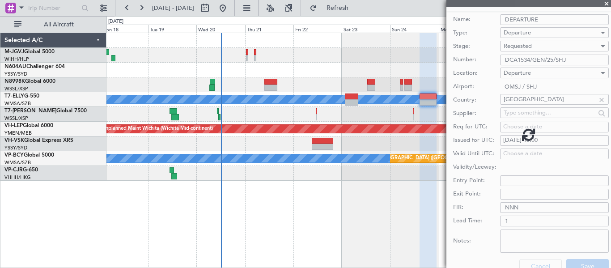
scroll to position [251, 0]
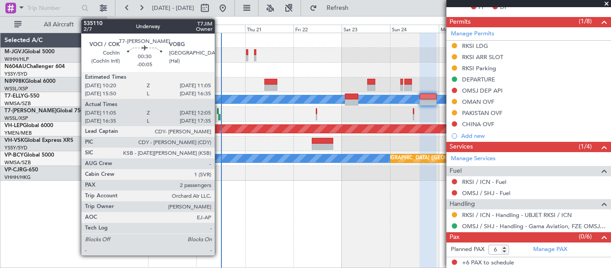
click at [219, 114] on div at bounding box center [219, 117] width 2 height 6
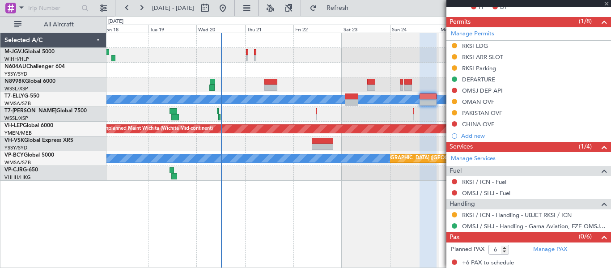
type input "-00:05"
type input "11:15"
type input "12:00"
type input "2"
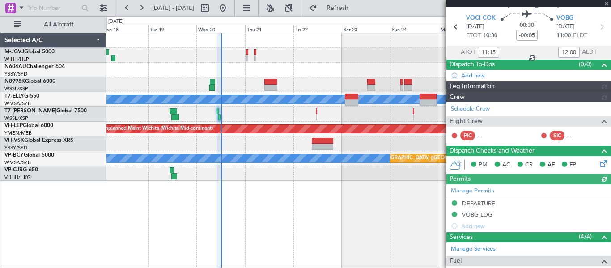
scroll to position [0, 0]
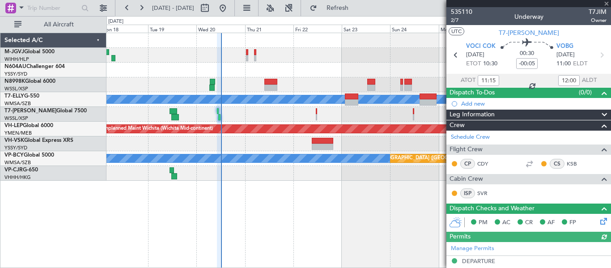
type input "16:45"
type input "17:30"
type input "11:15"
type input "12:00"
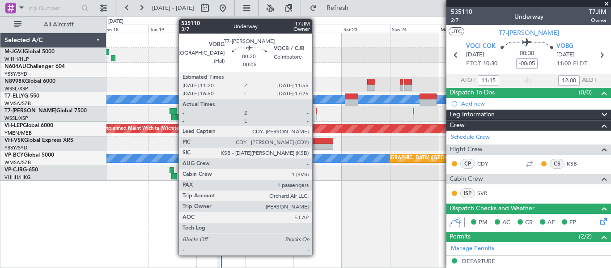
click at [316, 117] on div at bounding box center [316, 117] width 1 height 6
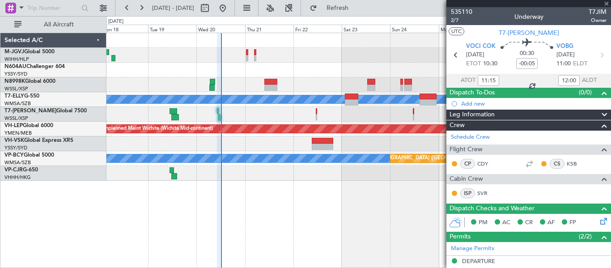
type input "1"
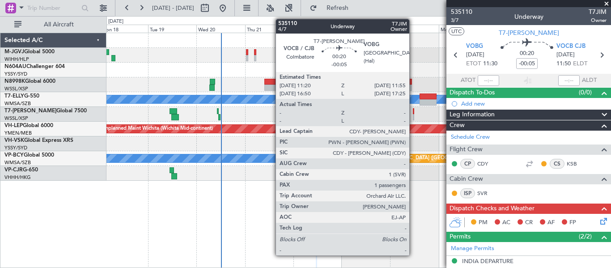
click at [414, 113] on div at bounding box center [413, 111] width 1 height 6
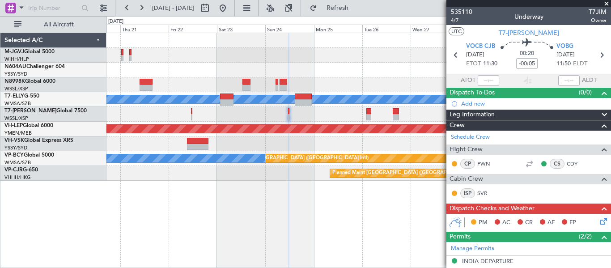
click at [239, 111] on div "Planned Maint [GEOGRAPHIC_DATA] (Seletar) Unplanned Maint [GEOGRAPHIC_DATA] (Su…" at bounding box center [359, 107] width 504 height 148
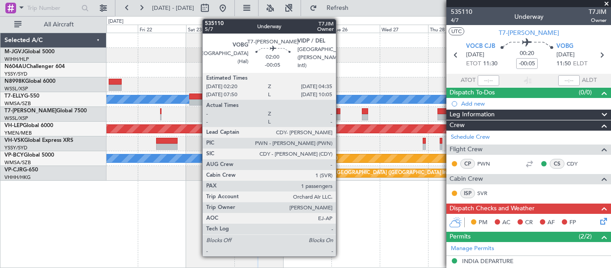
click at [340, 118] on div at bounding box center [338, 117] width 5 height 6
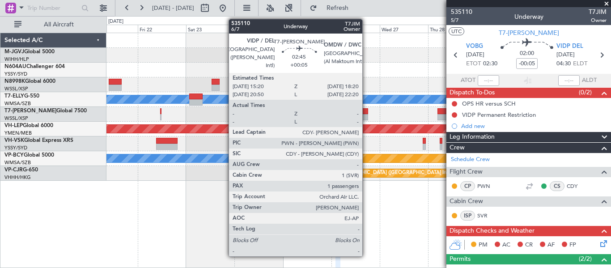
click at [367, 114] on div at bounding box center [365, 111] width 6 height 6
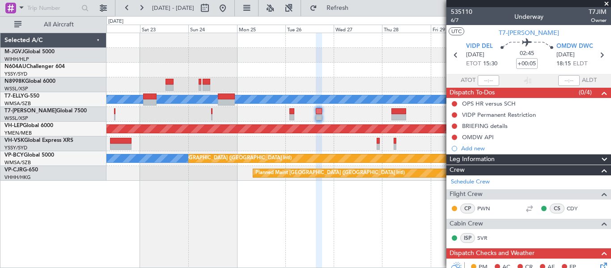
click at [232, 50] on div "Planned Maint [GEOGRAPHIC_DATA] (Seletar)" at bounding box center [359, 55] width 504 height 15
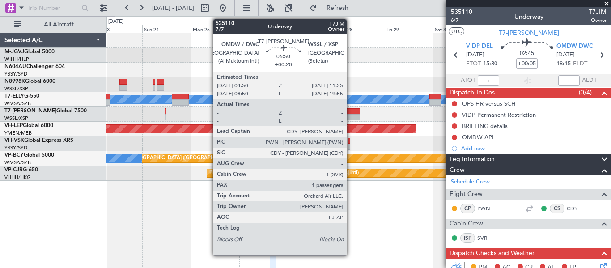
click at [351, 112] on div at bounding box center [353, 111] width 14 height 6
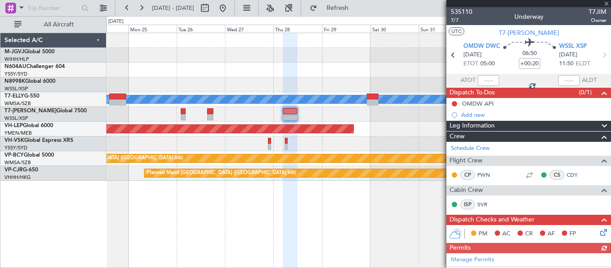
click at [323, 67] on div at bounding box center [359, 70] width 504 height 15
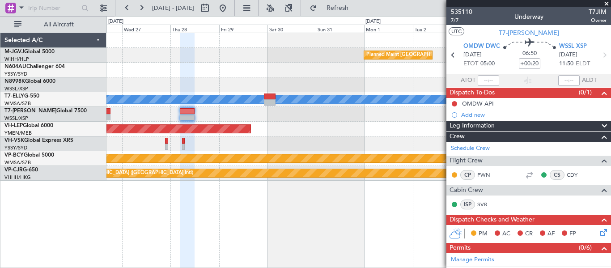
click at [252, 122] on div "Unplanned Maint Wichita (Wichita Mid-continent)" at bounding box center [359, 129] width 504 height 15
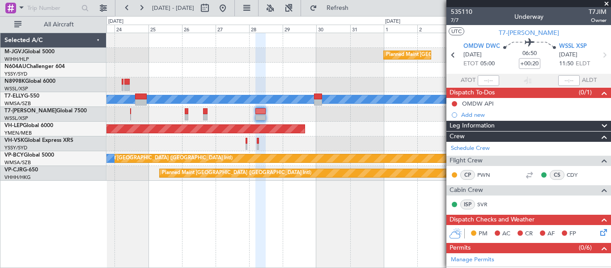
click at [266, 78] on div at bounding box center [359, 84] width 504 height 15
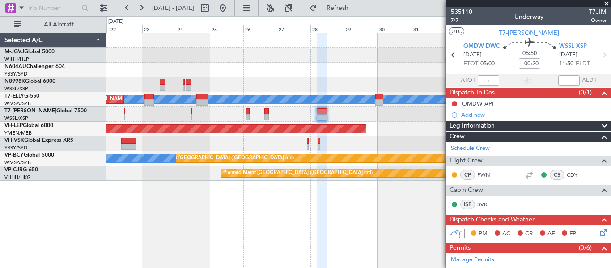
click at [288, 80] on div "Planned Maint [GEOGRAPHIC_DATA] (Seletar) [PERSON_NAME] Unplanned Maint [GEOGRA…" at bounding box center [359, 107] width 504 height 148
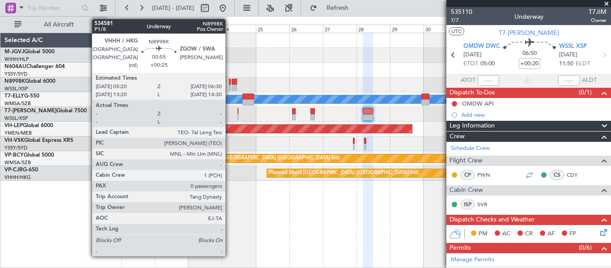
click at [230, 88] on div at bounding box center [230, 88] width 2 height 6
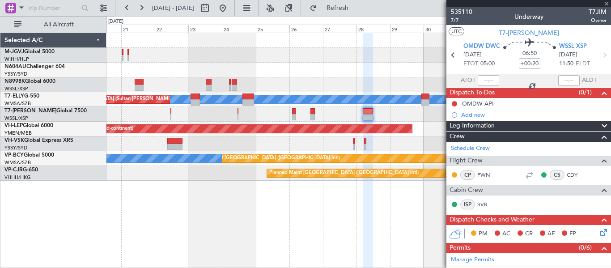
type input "+00:25"
type input "0"
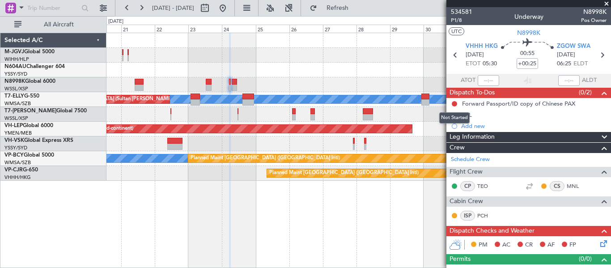
click at [465, 116] on div "Not Started" at bounding box center [455, 117] width 30 height 11
click at [465, 113] on div "FPL" at bounding box center [467, 115] width 10 height 8
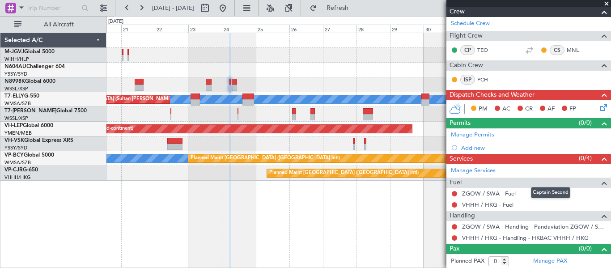
scroll to position [276, 0]
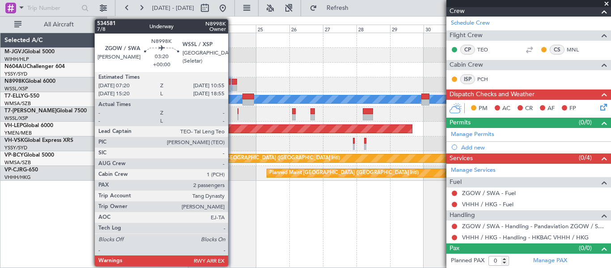
click at [232, 85] on div at bounding box center [234, 88] width 5 height 6
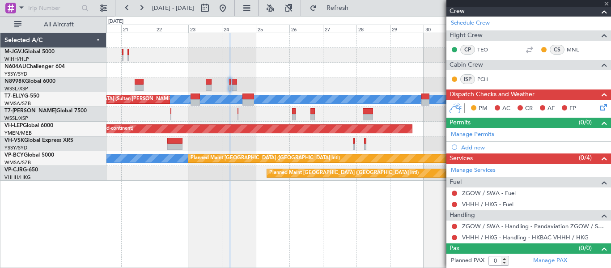
type input "2"
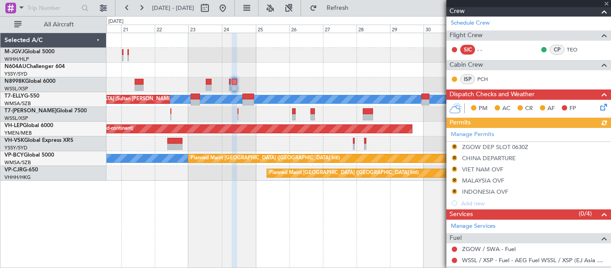
scroll to position [0, 0]
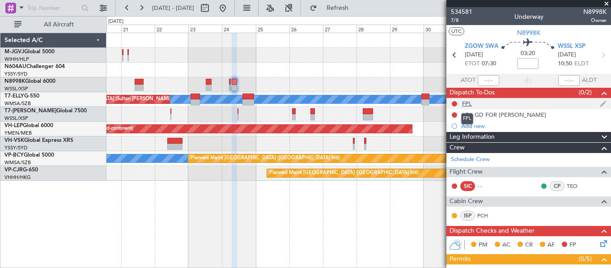
click at [466, 104] on div "FPL" at bounding box center [467, 104] width 10 height 8
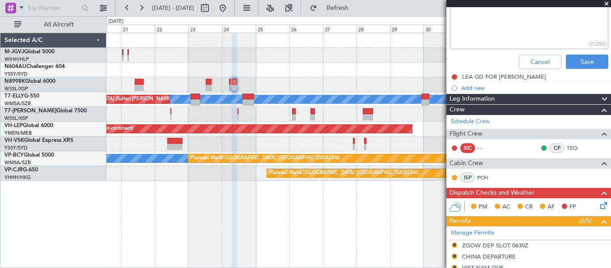
scroll to position [224, 0]
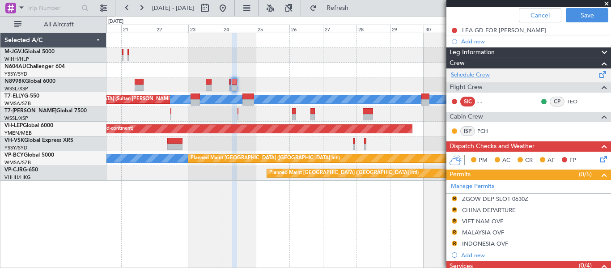
click at [489, 75] on link "Schedule Crew" at bounding box center [470, 75] width 39 height 9
